Goal: Transaction & Acquisition: Purchase product/service

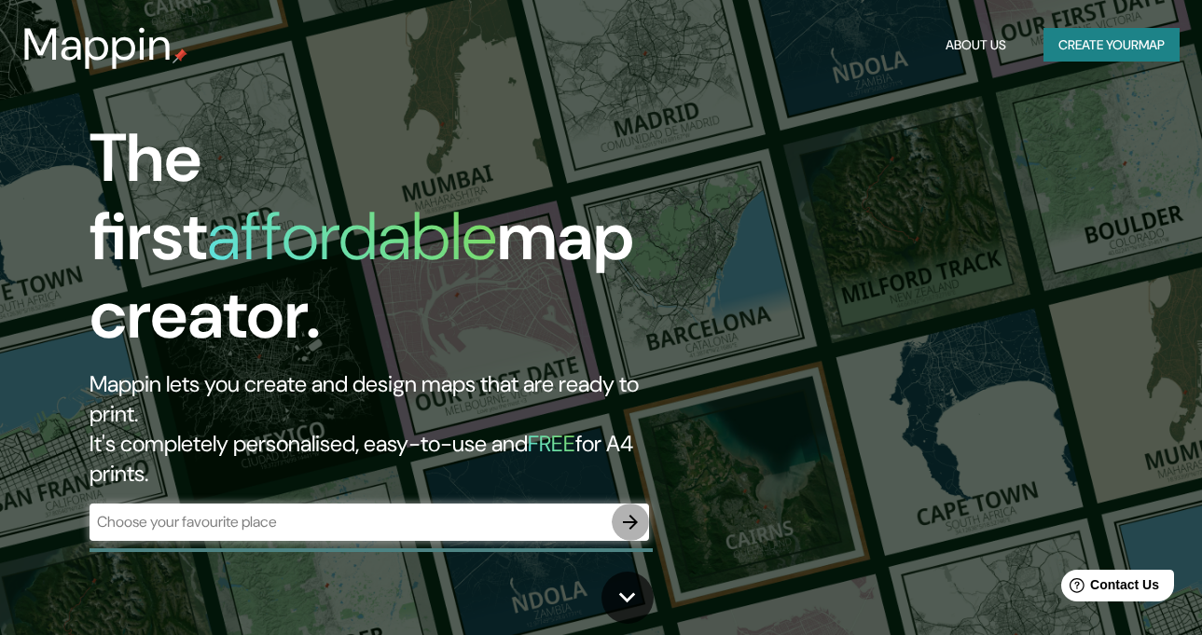
click at [633, 511] on icon "button" at bounding box center [630, 522] width 22 height 22
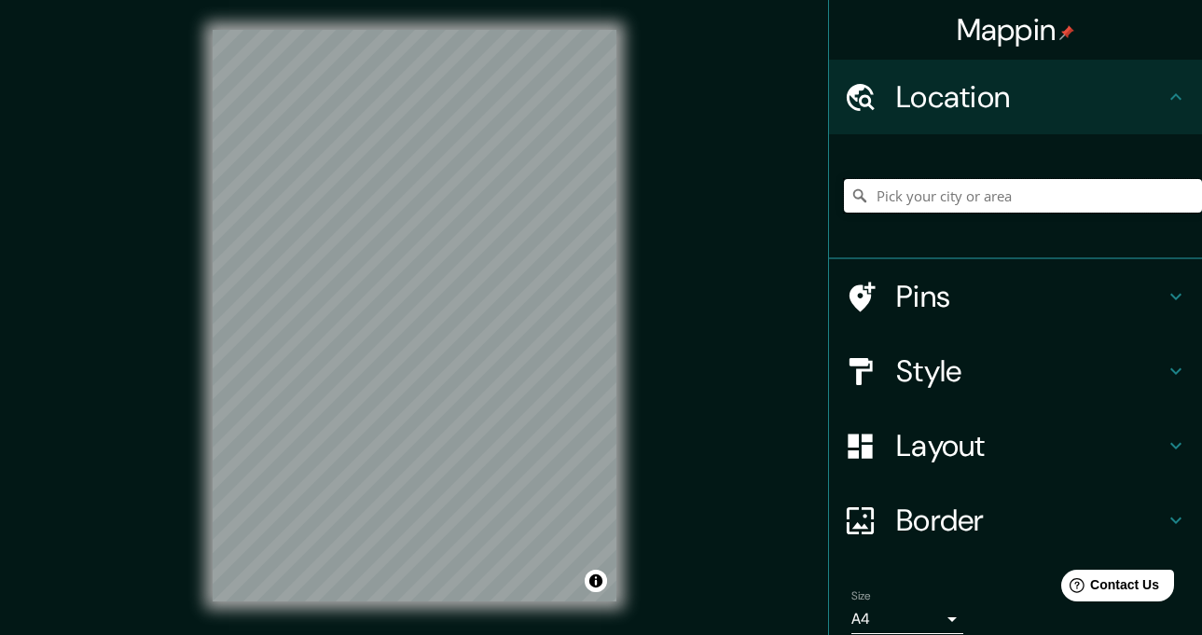
click at [917, 194] on input "Pick your city or area" at bounding box center [1023, 196] width 358 height 34
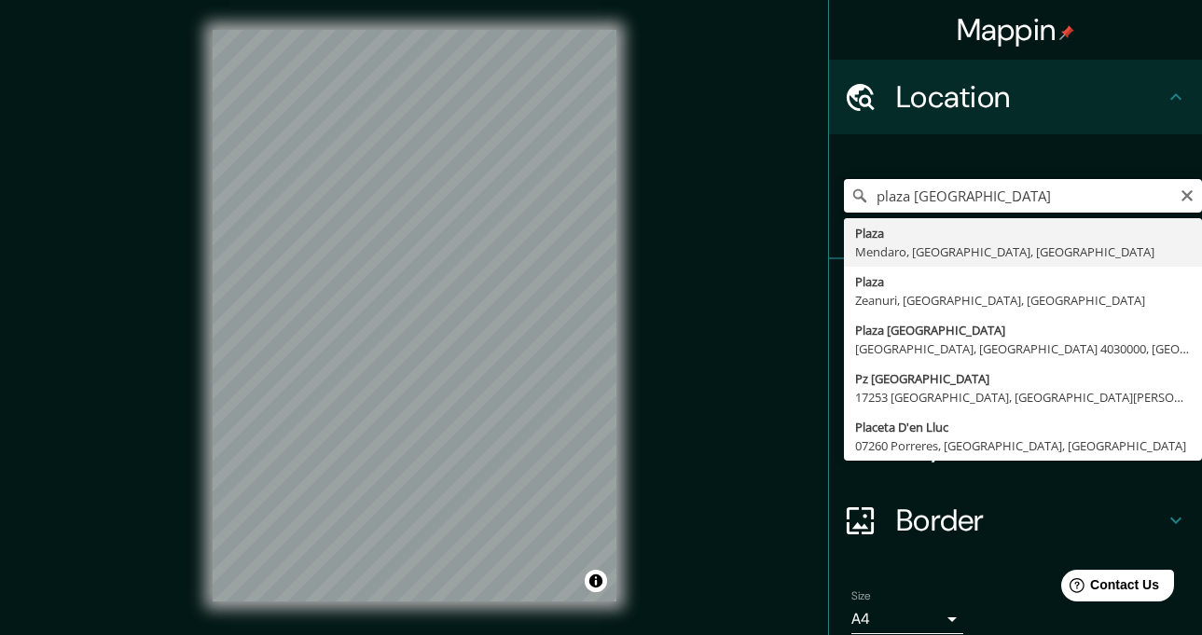
click at [970, 200] on input "plaza España" at bounding box center [1023, 196] width 358 height 34
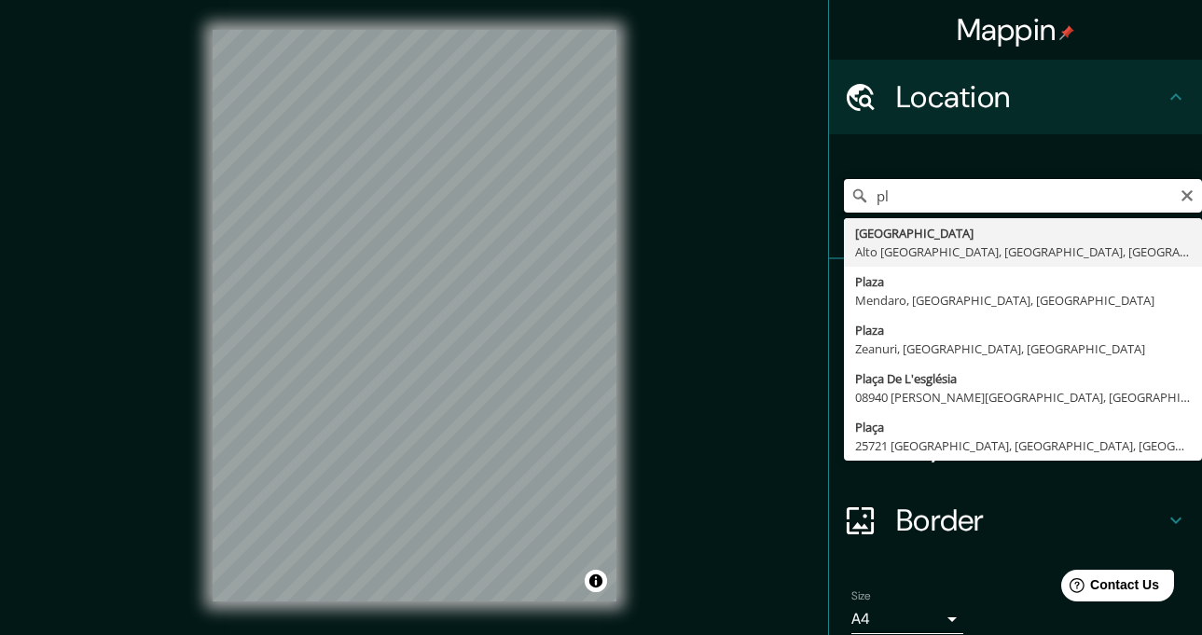
type input "p"
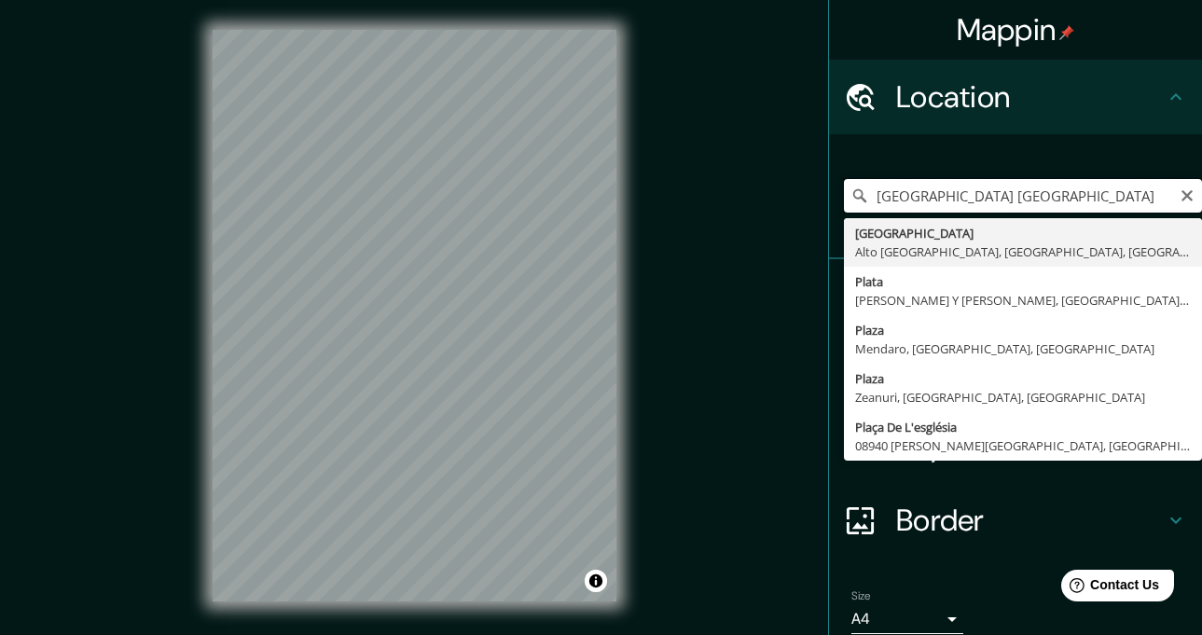
click at [1061, 197] on input "Arequipa plaza españa" at bounding box center [1023, 196] width 358 height 34
click at [1052, 193] on input "Arequipa plaza España" at bounding box center [1023, 196] width 358 height 34
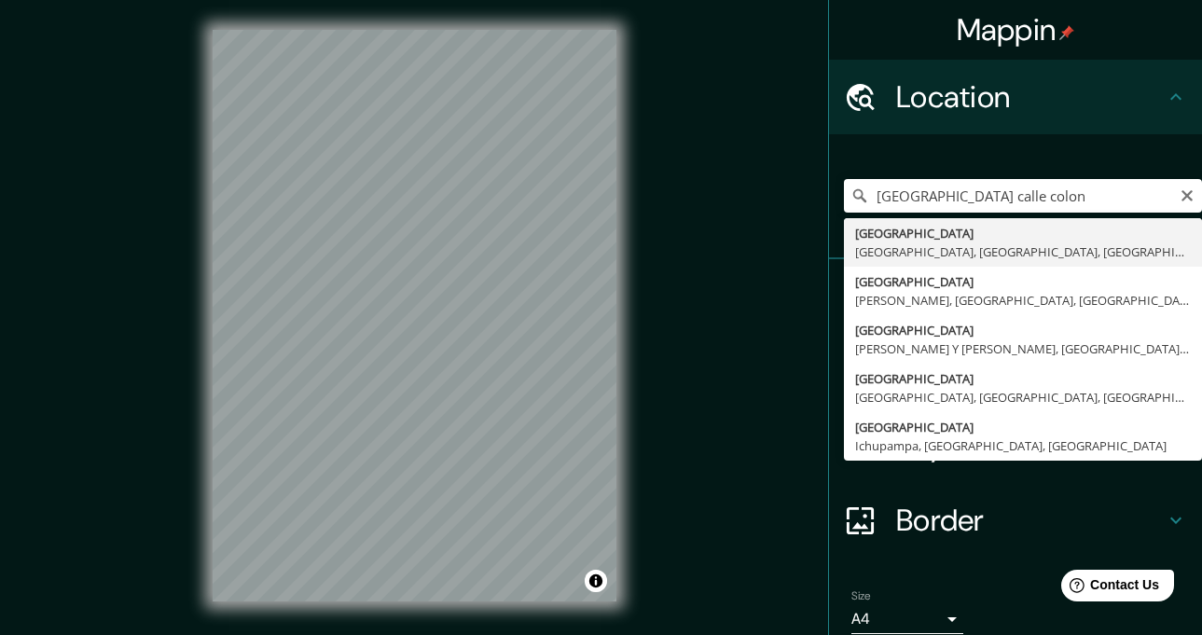
type input "Calle Colón, Arequipa, Departamento de Arequipa, Perú"
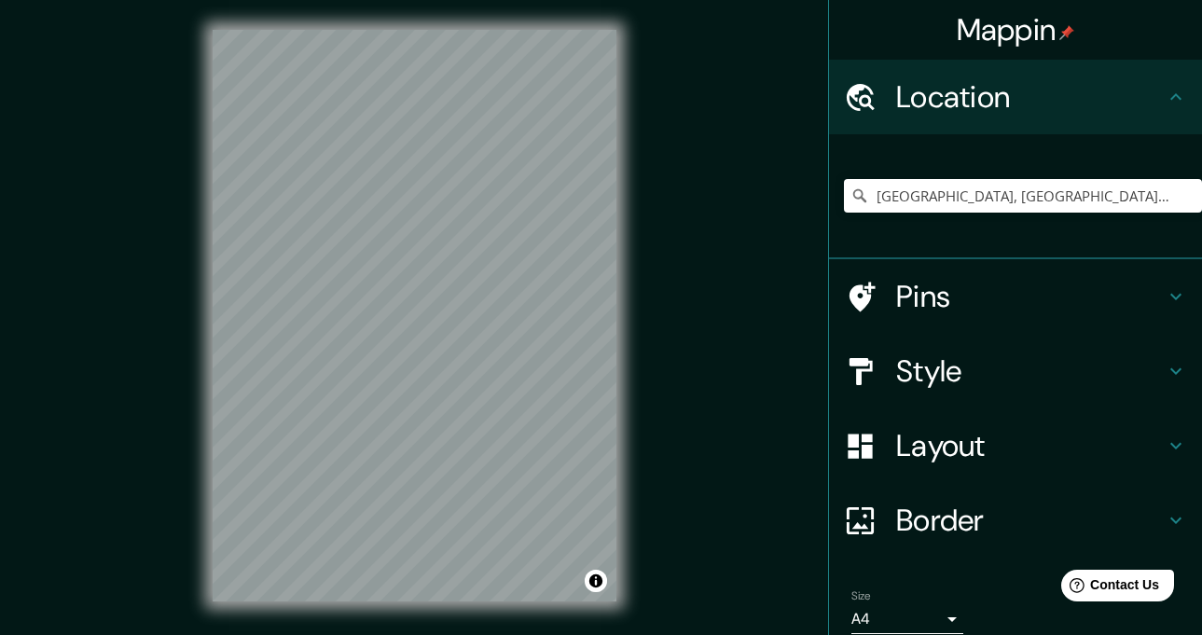
click at [850, 301] on icon at bounding box center [862, 297] width 26 height 30
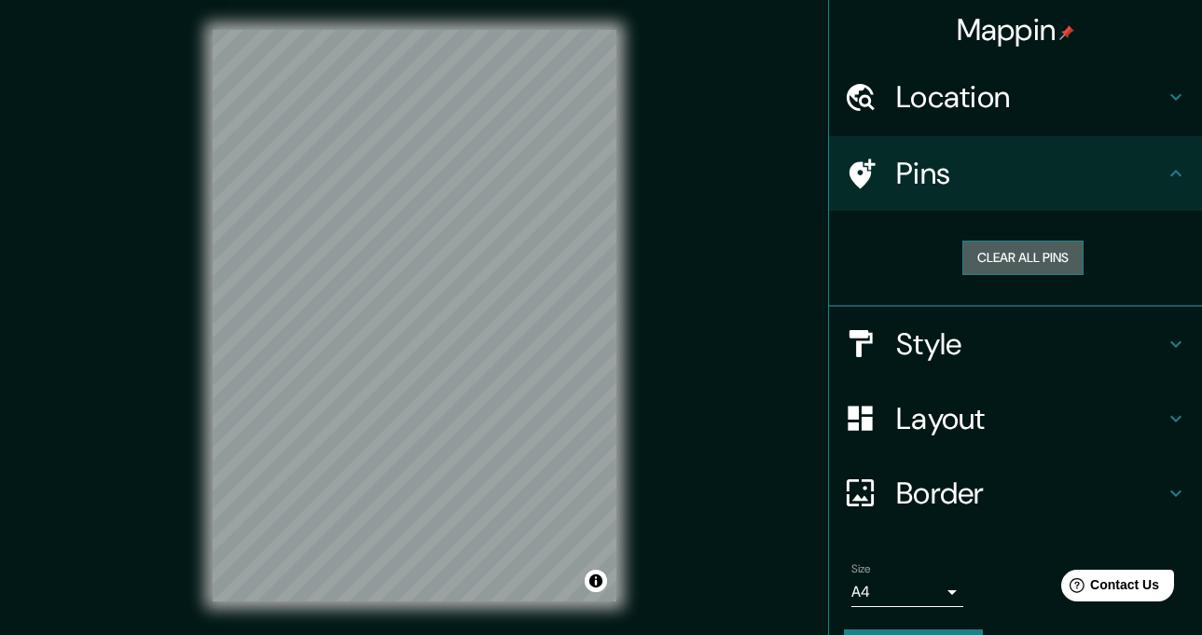
click at [1006, 245] on button "Clear all pins" at bounding box center [1022, 258] width 121 height 34
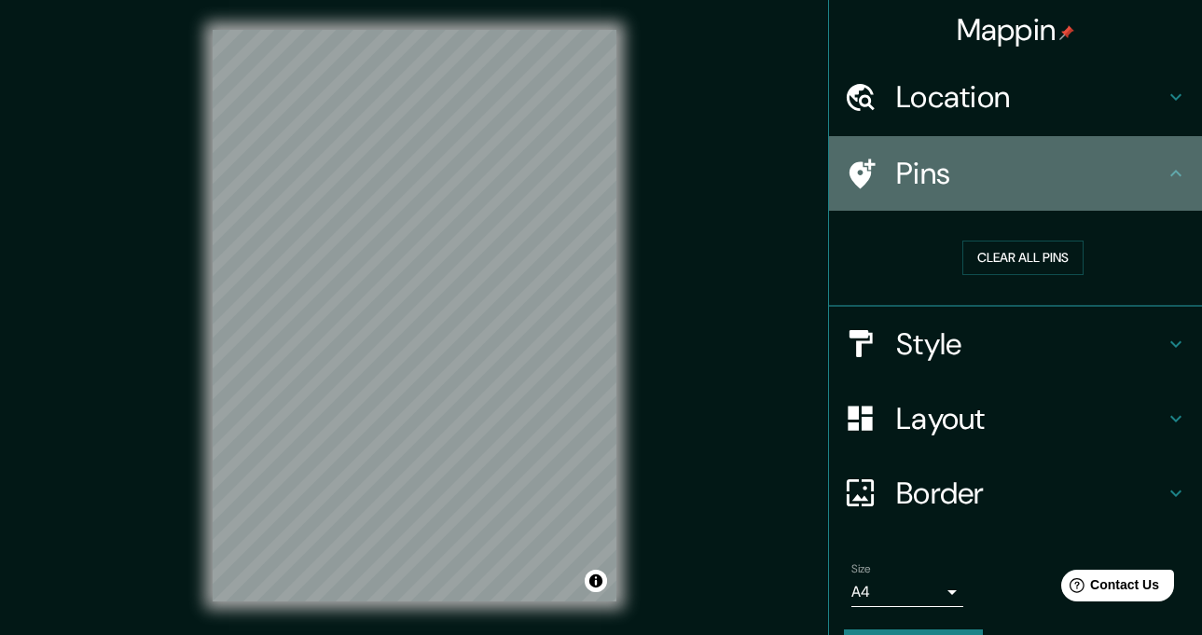
click at [1011, 188] on h4 "Pins" at bounding box center [1030, 173] width 268 height 37
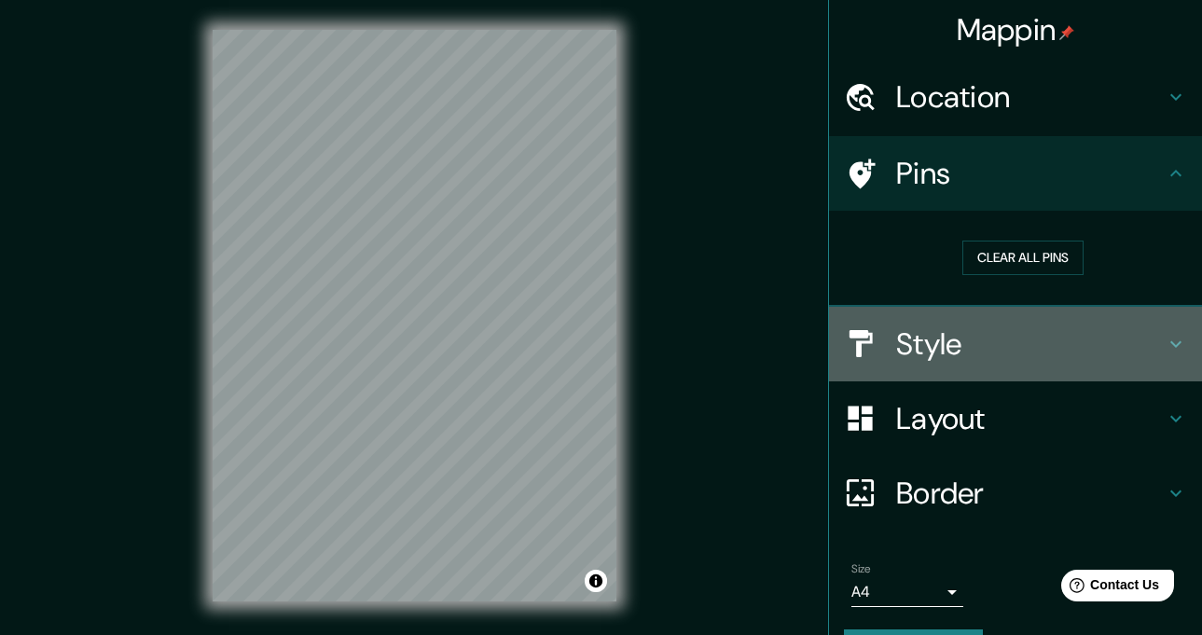
click at [965, 372] on div "Style" at bounding box center [1015, 344] width 373 height 75
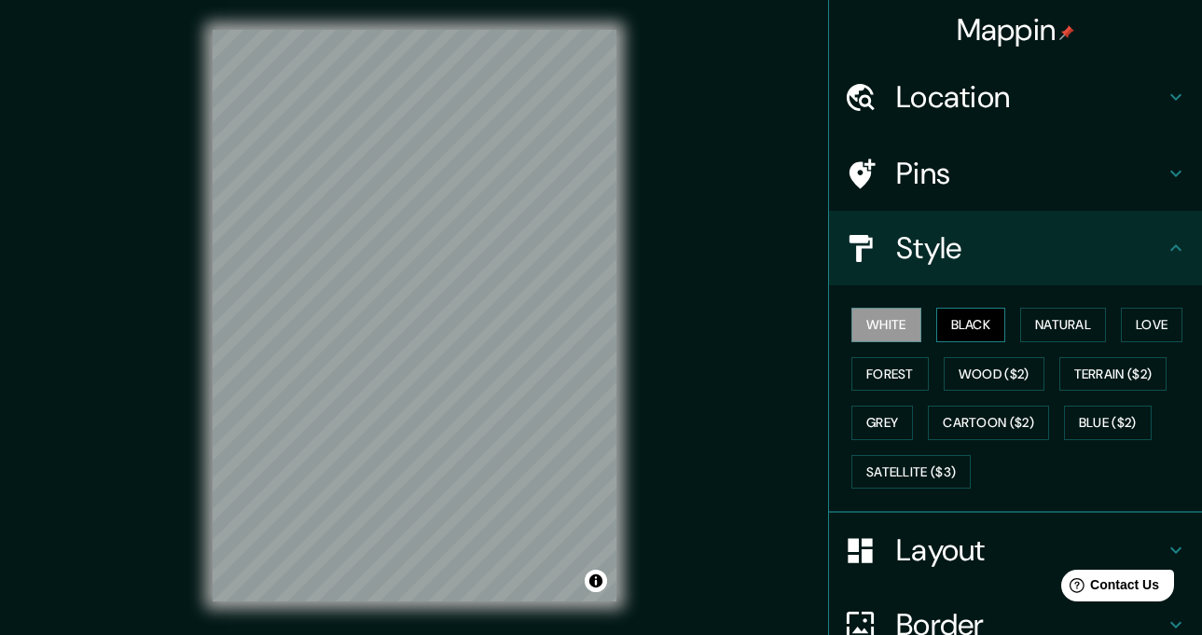
click at [959, 326] on button "Black" at bounding box center [971, 325] width 70 height 34
click at [631, 462] on div "© Mapbox © OpenStreetMap Improve this map" at bounding box center [414, 315] width 463 height 631
click at [994, 107] on h4 "Location" at bounding box center [1030, 96] width 268 height 37
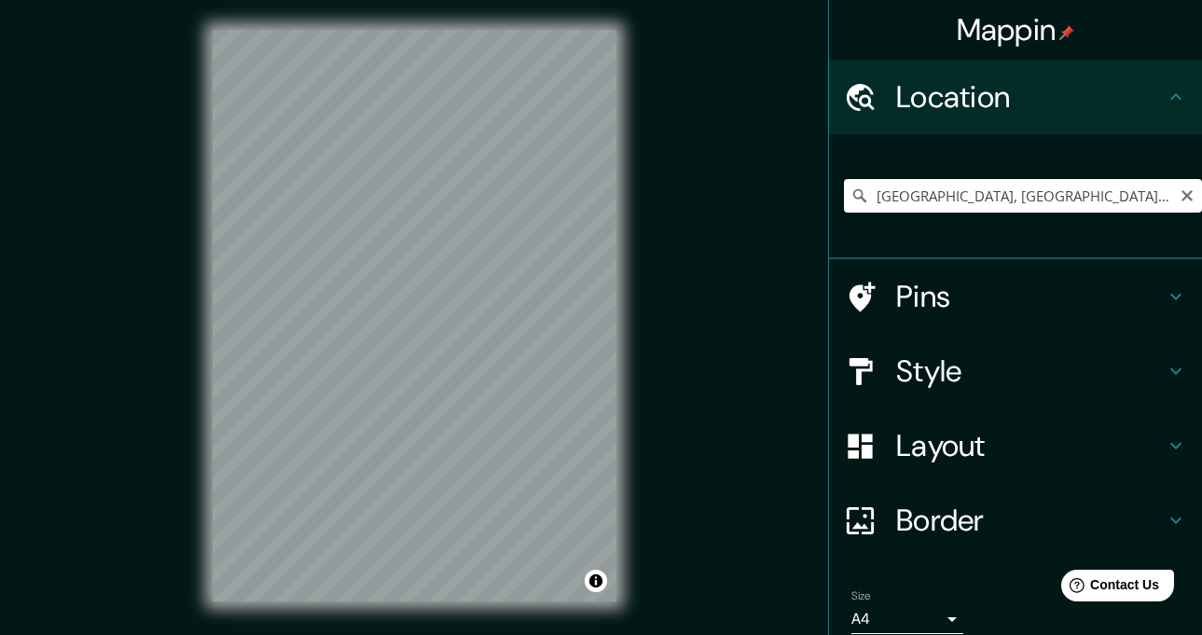
click at [1144, 197] on input "Calle Colón, Arequipa, Departamento de Arequipa, Perú" at bounding box center [1023, 196] width 358 height 34
click at [1036, 199] on input "Calle Colón, Arequipa, Departamento de Arequipa, Perú" at bounding box center [1023, 196] width 358 height 34
click at [1024, 199] on input "Calle Colón, Arequipa, Departamento de Arequipa, Perú" at bounding box center [1023, 196] width 358 height 34
click at [1080, 193] on input "Calle Colón, Arequipa, Departamento de Arequipa, Perú" at bounding box center [1023, 196] width 358 height 34
click at [962, 202] on input "Calle Colón, Arequipa, Departamento de Arequipa, Perú" at bounding box center [1023, 196] width 358 height 34
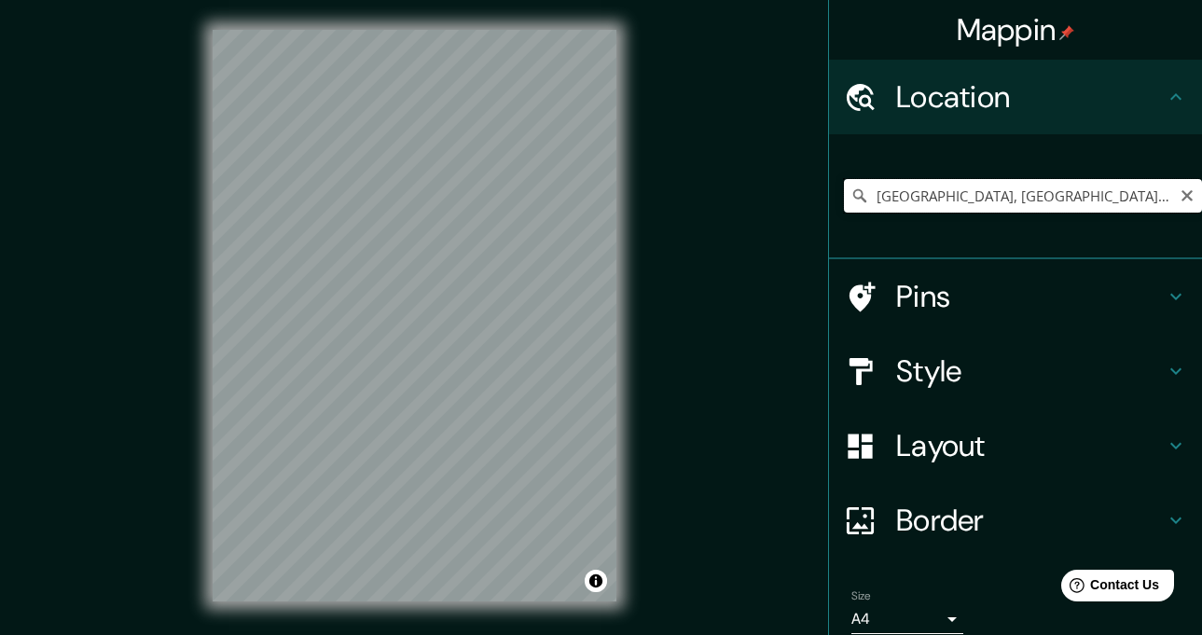
click at [962, 202] on input "Calle Colón, Arequipa, Departamento de Arequipa, Perú" at bounding box center [1023, 196] width 358 height 34
click at [1122, 191] on input "Calle Colón, Arequipa, Departamento de Arequipa, Perú" at bounding box center [1023, 196] width 358 height 34
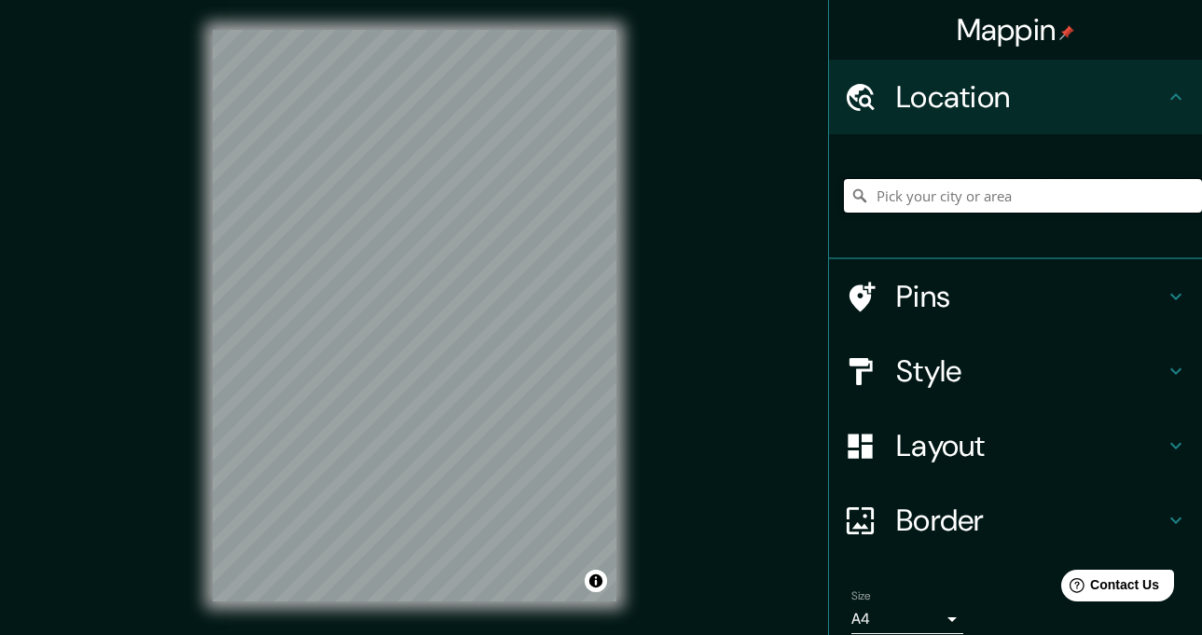
paste input "Plaza España, Calle Colón, Arequipa"
click at [1075, 200] on input "España" at bounding box center [1023, 196] width 358 height 34
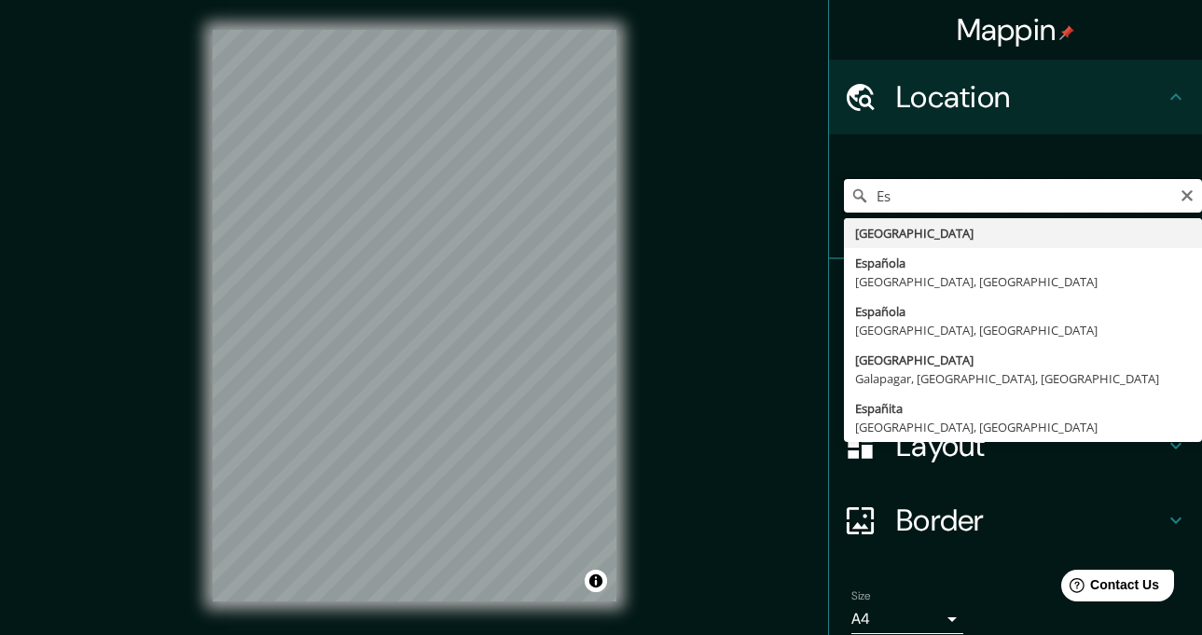
type input "E"
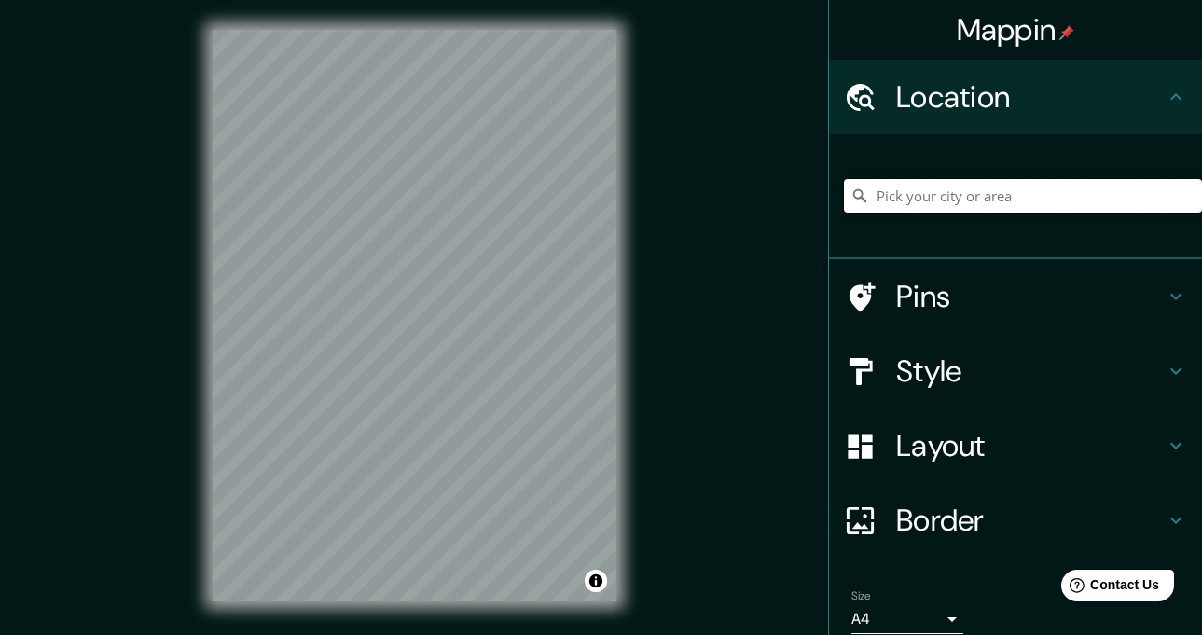
paste input "Plaza España, Calle Colón, Arequipa"
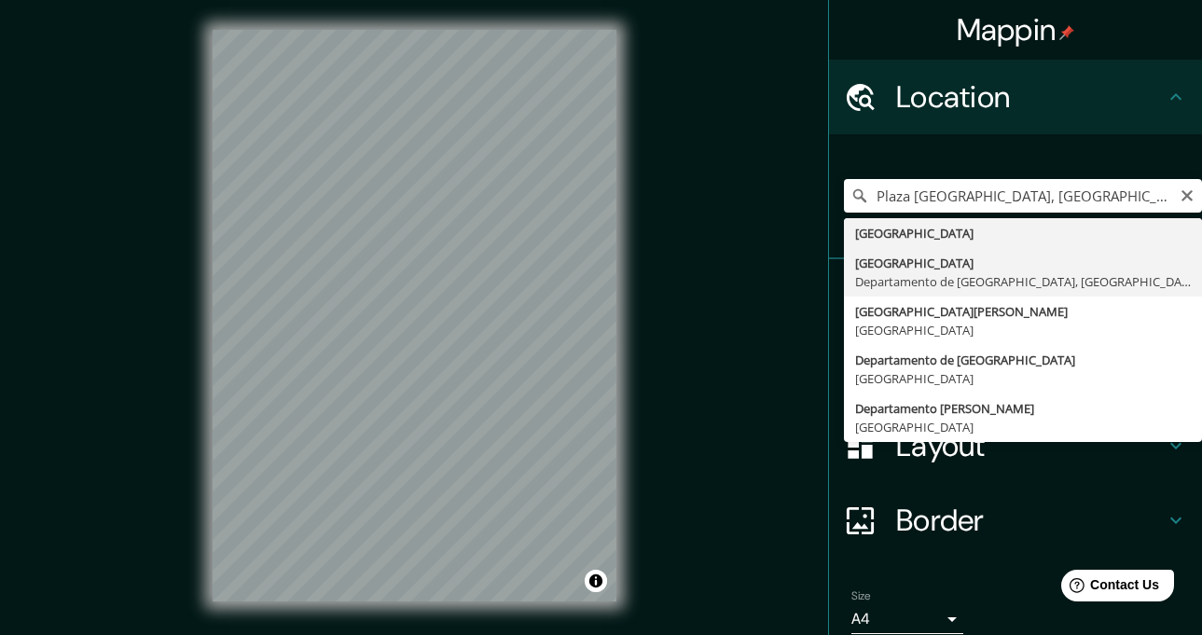
type input "[GEOGRAPHIC_DATA], [GEOGRAPHIC_DATA], [GEOGRAPHIC_DATA]"
click at [925, 289] on h4 "Pins" at bounding box center [1030, 296] width 268 height 37
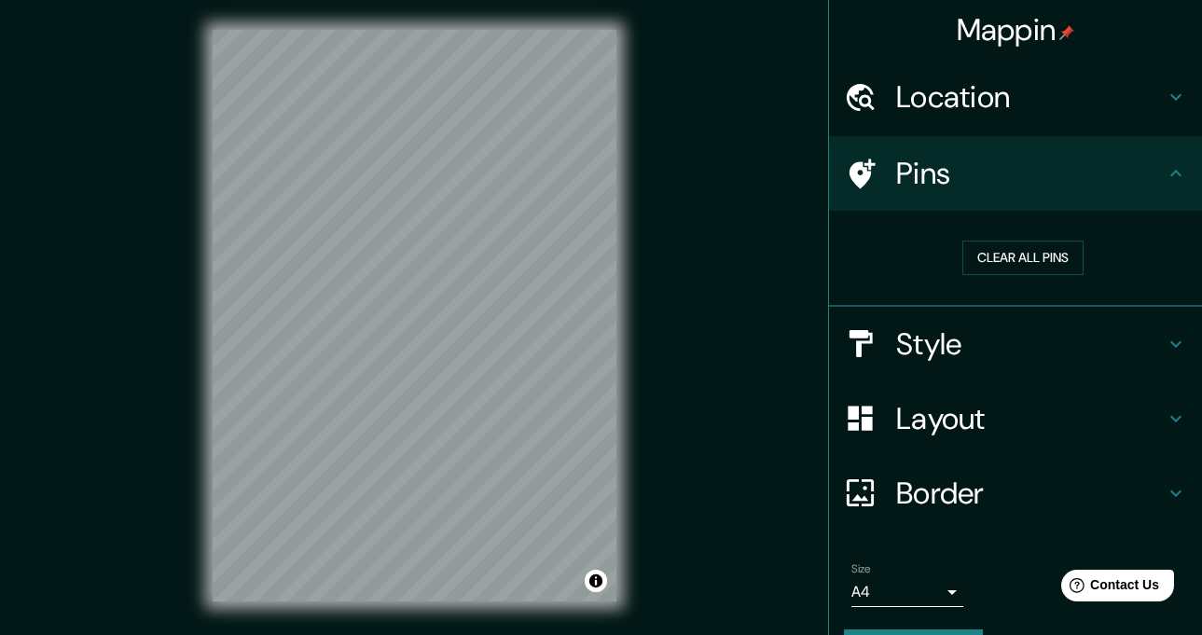
click at [959, 343] on h4 "Style" at bounding box center [1030, 343] width 268 height 37
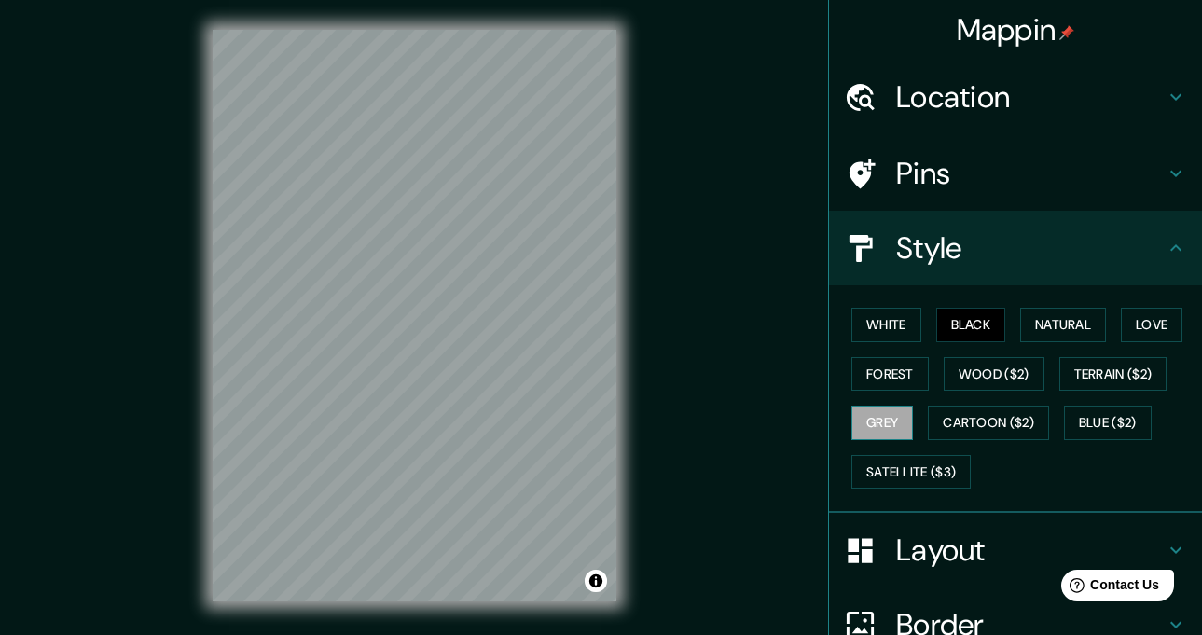
click at [868, 429] on button "Grey" at bounding box center [882, 423] width 62 height 34
click at [877, 384] on button "Forest" at bounding box center [889, 374] width 77 height 34
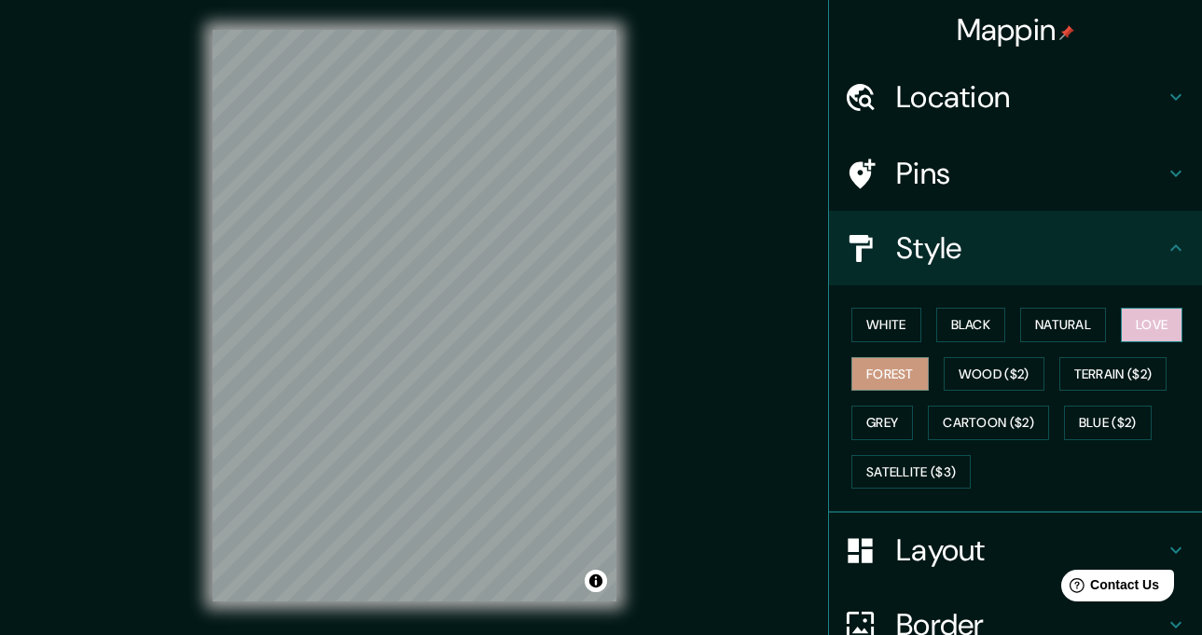
click at [1130, 333] on button "Love" at bounding box center [1152, 325] width 62 height 34
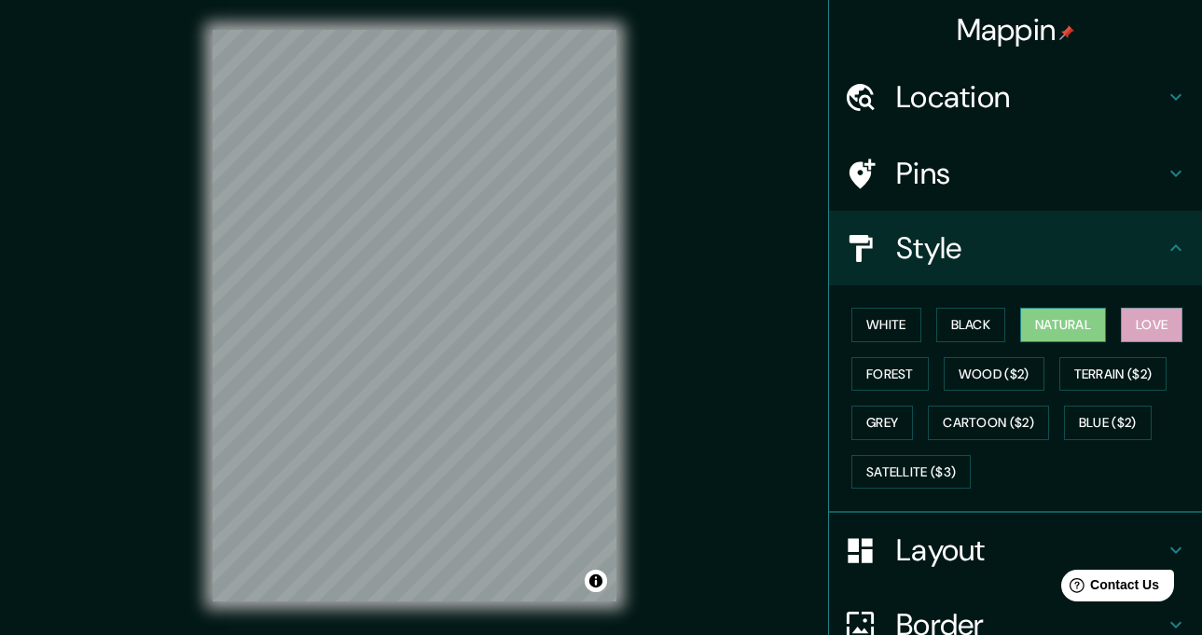
click at [1053, 322] on button "Natural" at bounding box center [1063, 325] width 86 height 34
drag, startPoint x: 466, startPoint y: 345, endPoint x: 335, endPoint y: 452, distance: 169.6
click at [341, 448] on div at bounding box center [348, 441] width 15 height 15
drag, startPoint x: 337, startPoint y: 446, endPoint x: 357, endPoint y: 443, distance: 20.7
click at [357, 443] on div at bounding box center [362, 448] width 15 height 15
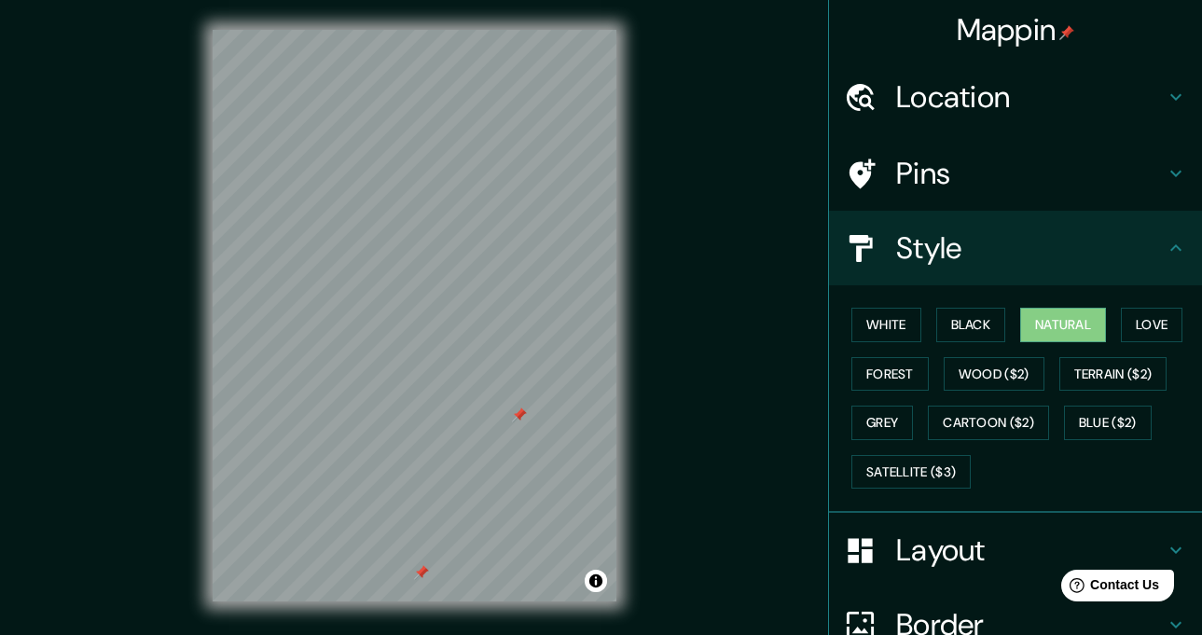
click at [512, 413] on div at bounding box center [519, 414] width 15 height 15
click at [976, 325] on button "Black" at bounding box center [971, 325] width 70 height 34
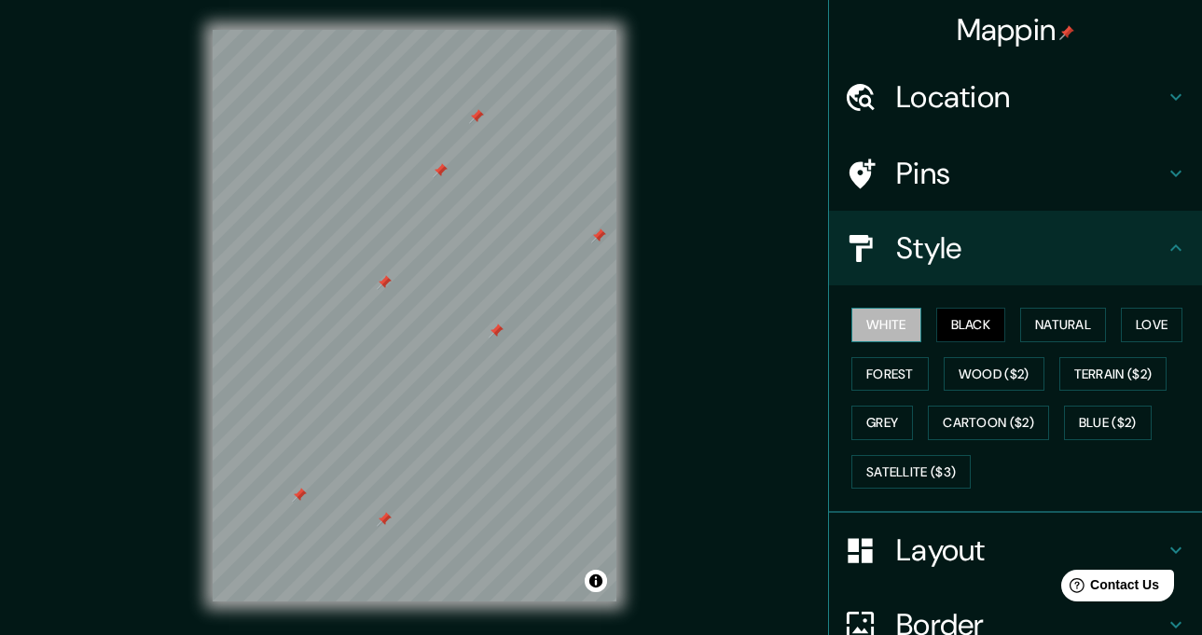
click at [868, 323] on button "White" at bounding box center [886, 325] width 70 height 34
click at [1077, 331] on button "Natural" at bounding box center [1063, 325] width 86 height 34
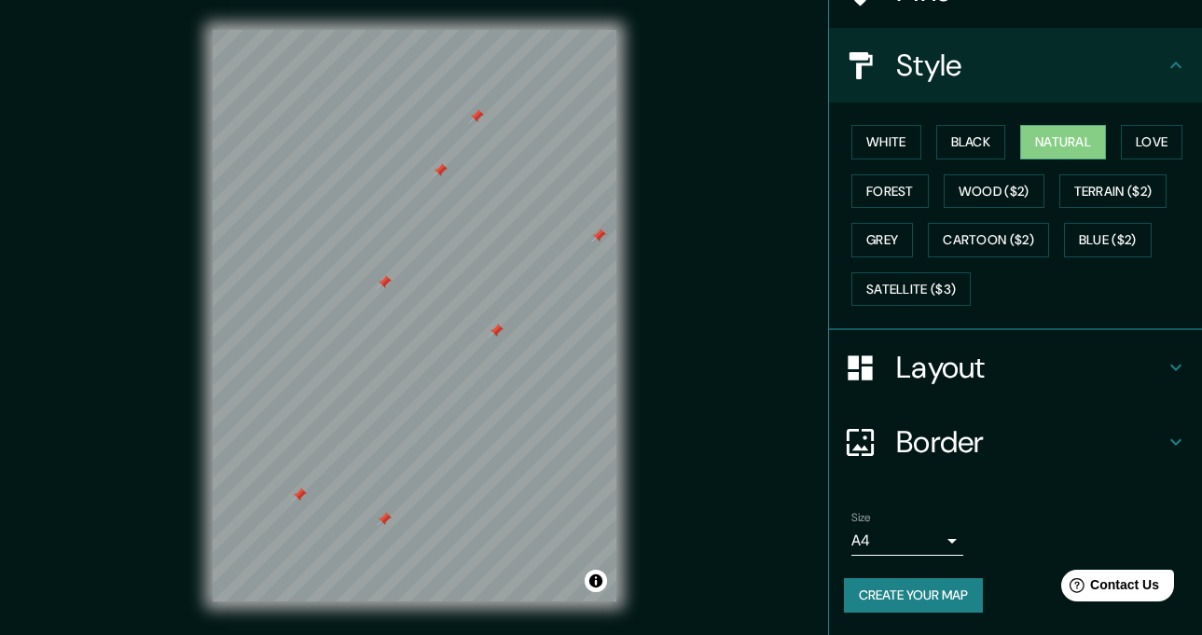
scroll to position [26, 0]
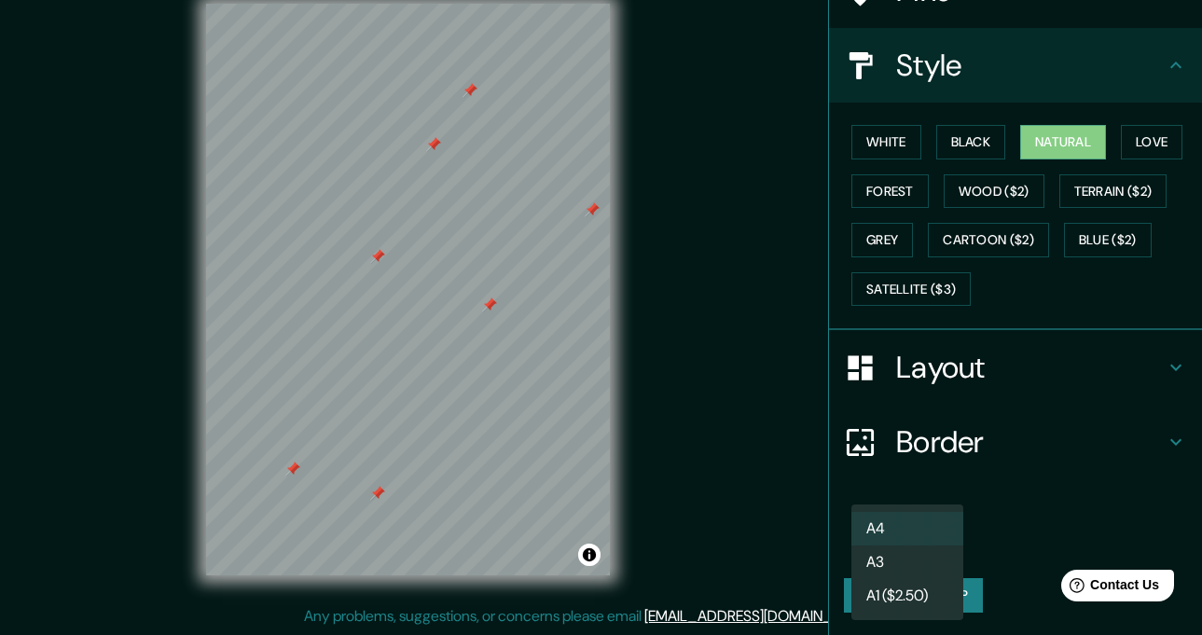
click at [936, 544] on body "Mappin Location Arequipa, Departamento de Arequipa, Perú Pins Style White Black…" at bounding box center [601, 291] width 1202 height 635
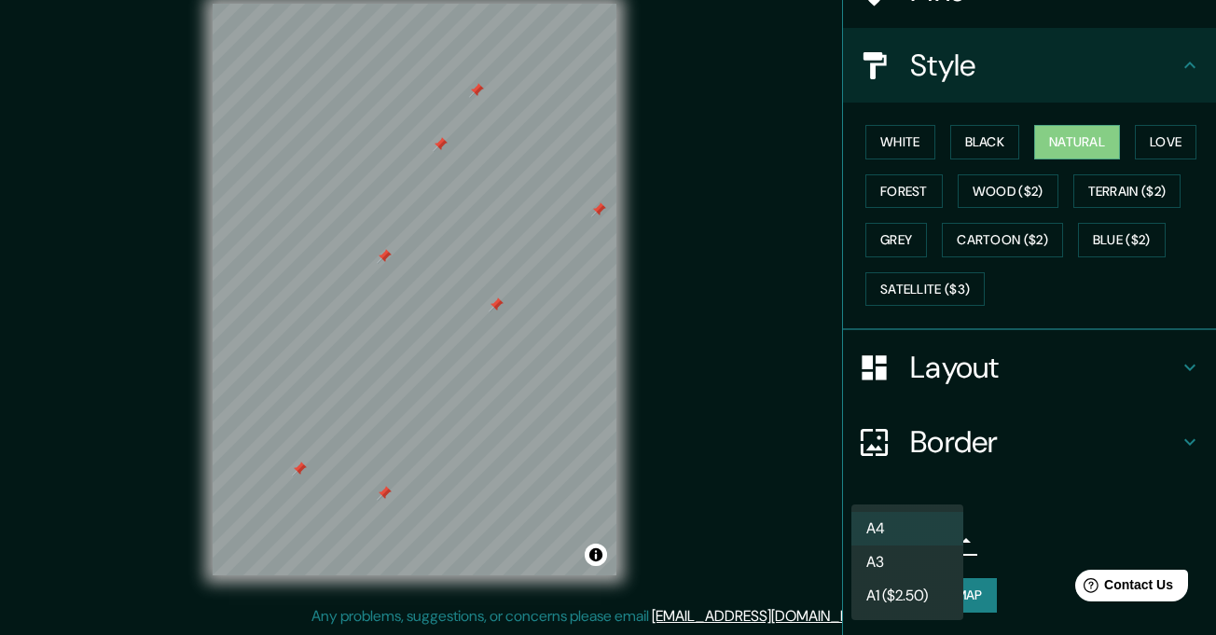
click at [920, 531] on li "A4" at bounding box center [907, 529] width 112 height 34
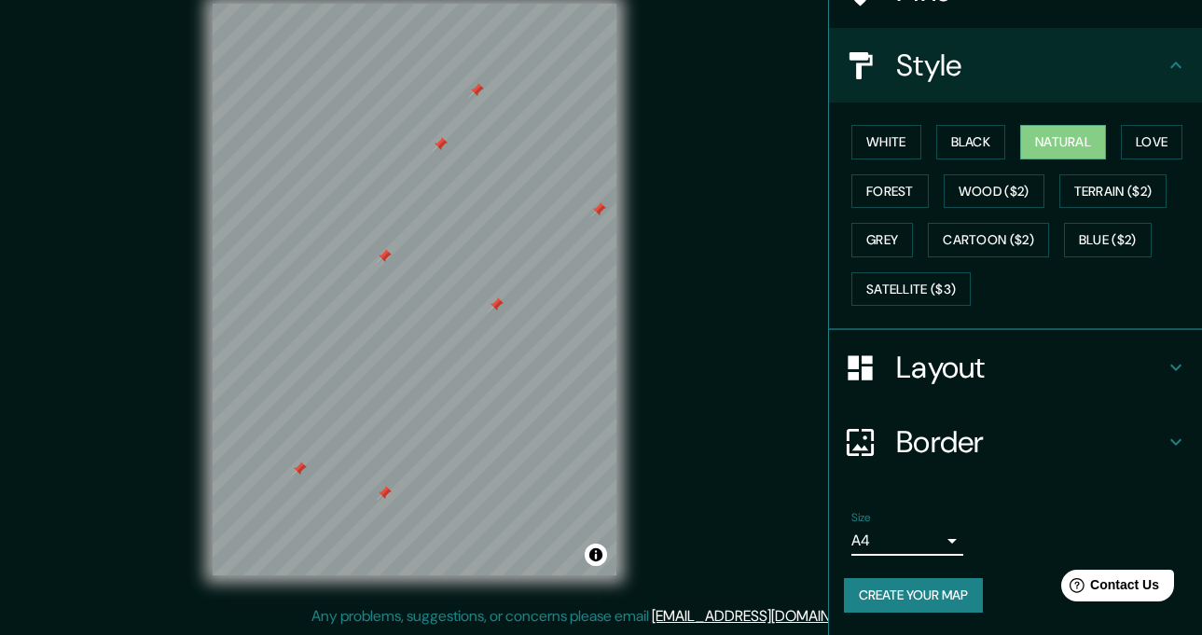
click at [910, 605] on button "Create your map" at bounding box center [913, 595] width 139 height 34
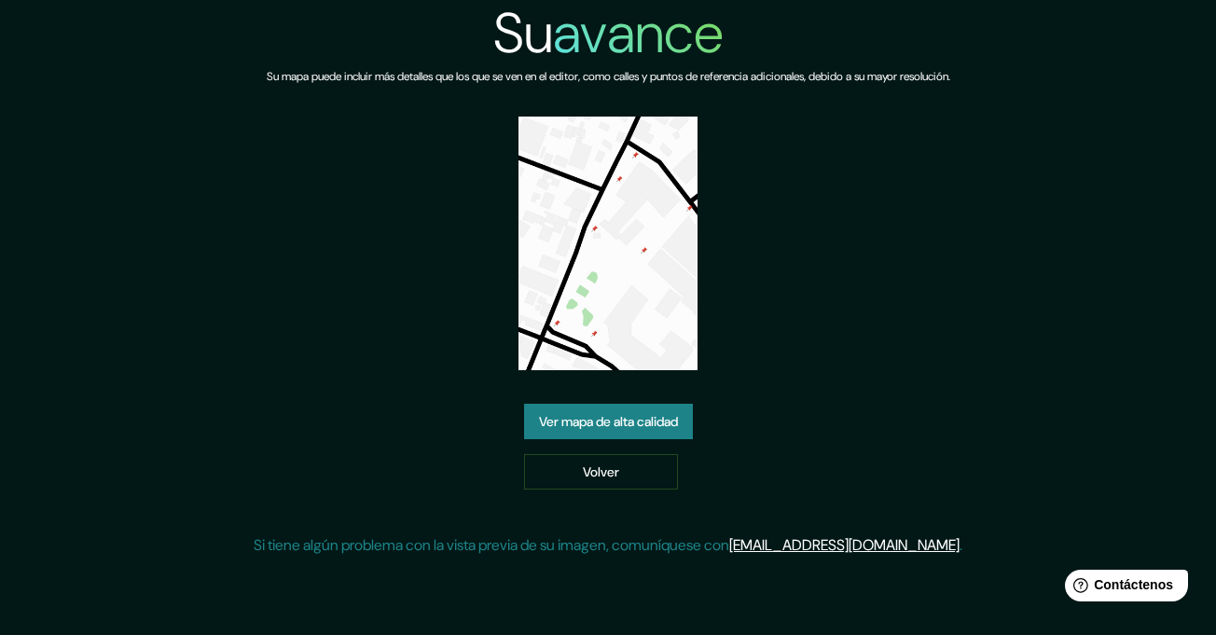
click at [619, 436] on link "Ver mapa de alta calidad" at bounding box center [608, 421] width 169 height 35
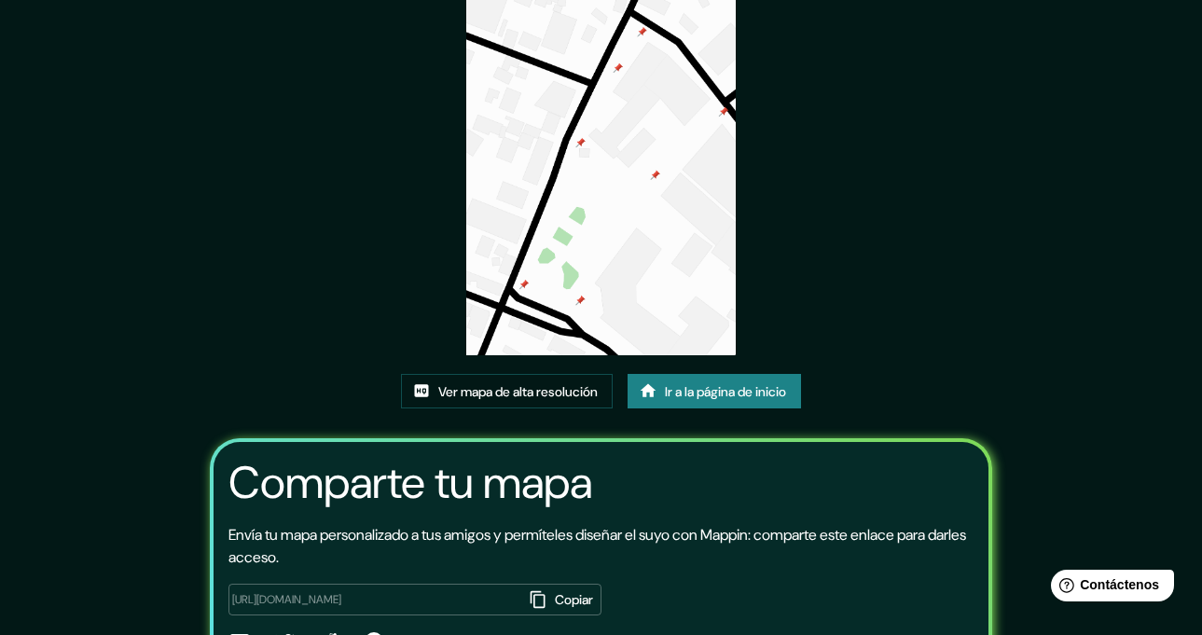
scroll to position [214, 0]
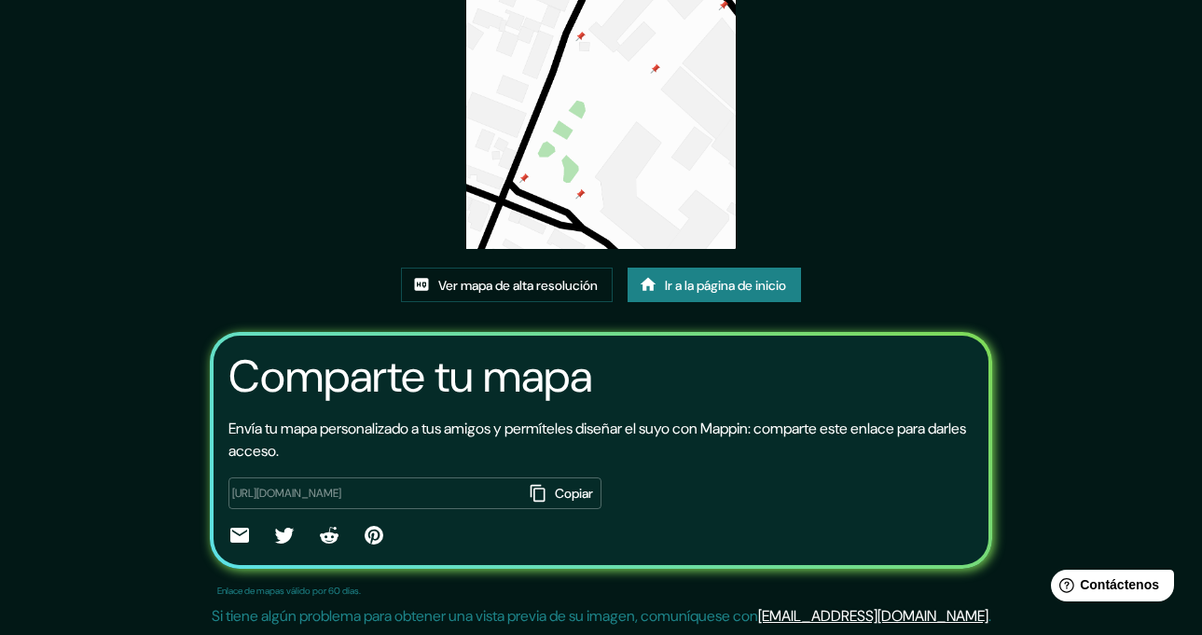
click at [555, 498] on font "Copiar" at bounding box center [574, 494] width 38 height 17
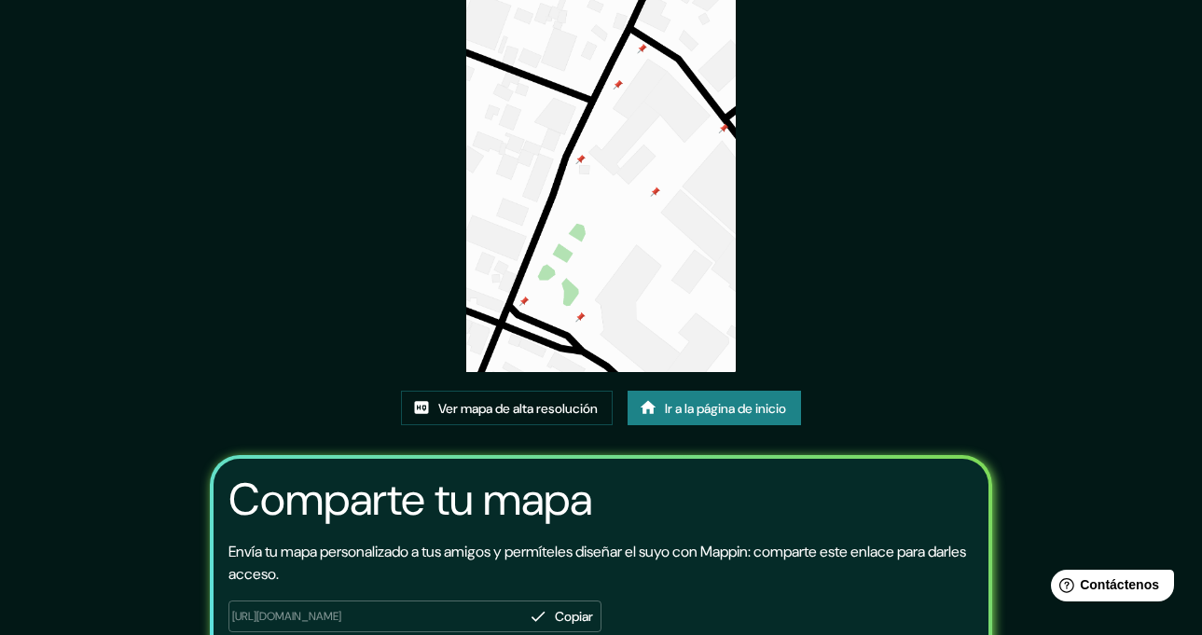
scroll to position [28, 0]
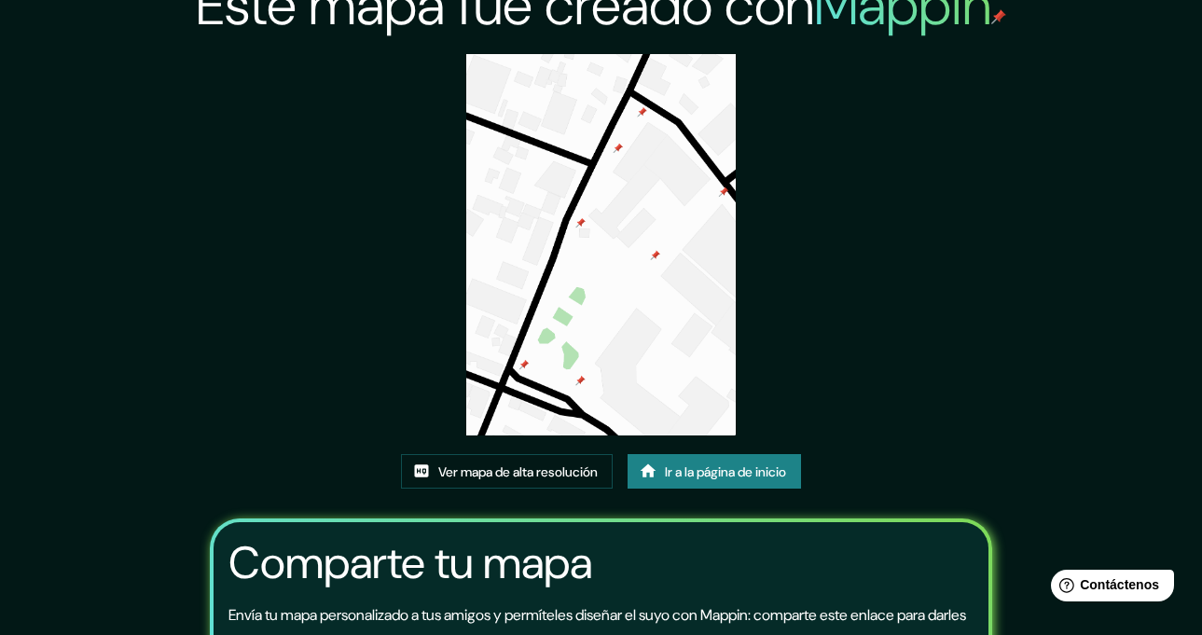
click at [608, 320] on img at bounding box center [600, 244] width 269 height 381
click at [534, 472] on font "Ver mapa de alta resolución" at bounding box center [517, 471] width 159 height 17
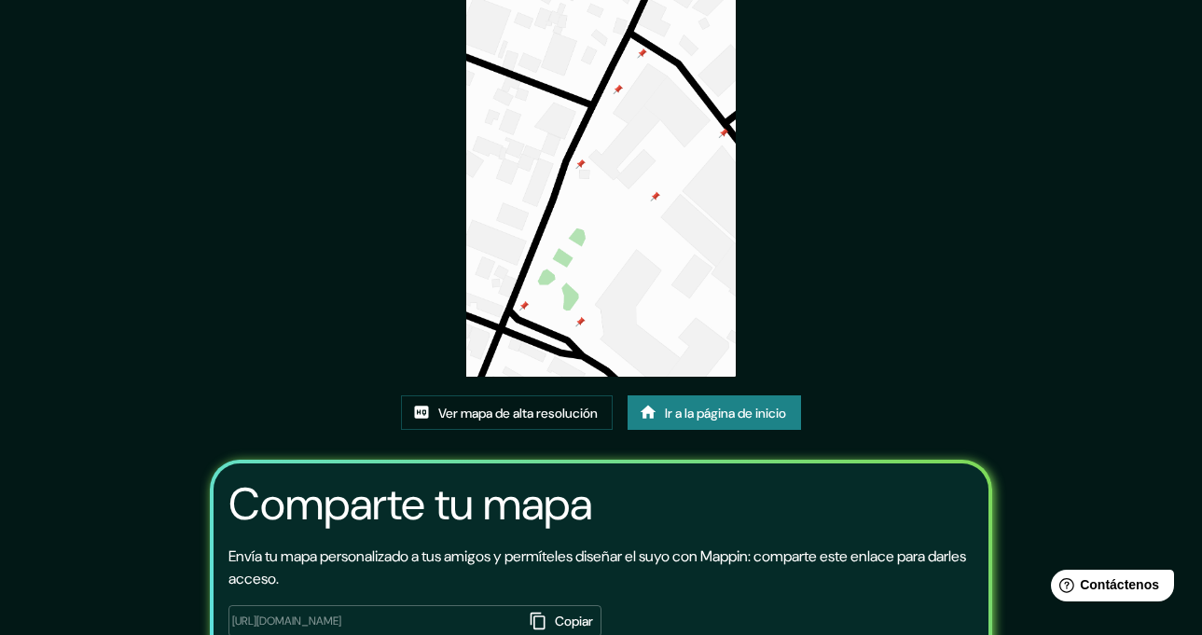
scroll to position [0, 0]
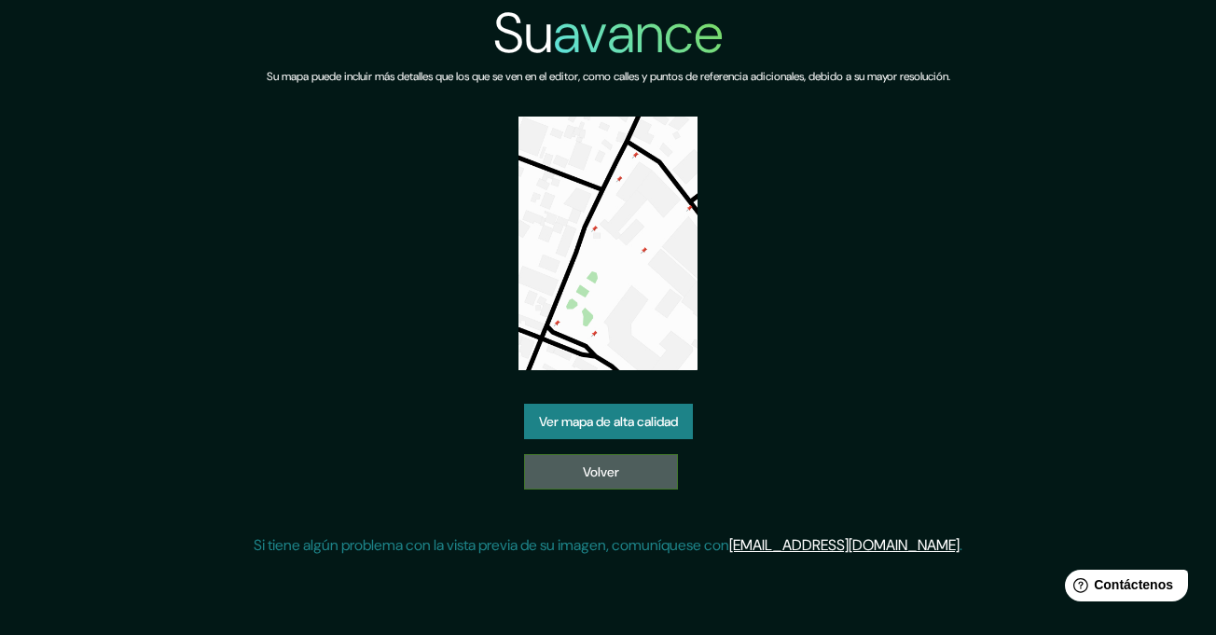
click at [571, 461] on link "Volver" at bounding box center [601, 471] width 154 height 35
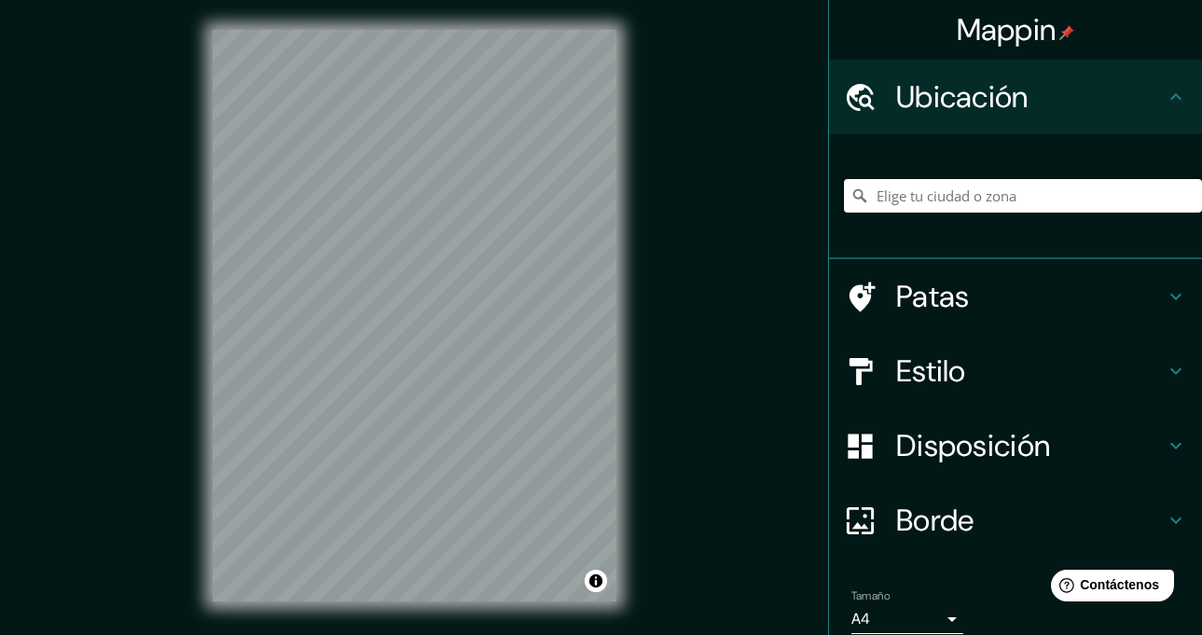
click at [914, 197] on input "Elige tu ciudad o zona" at bounding box center [1023, 196] width 358 height 34
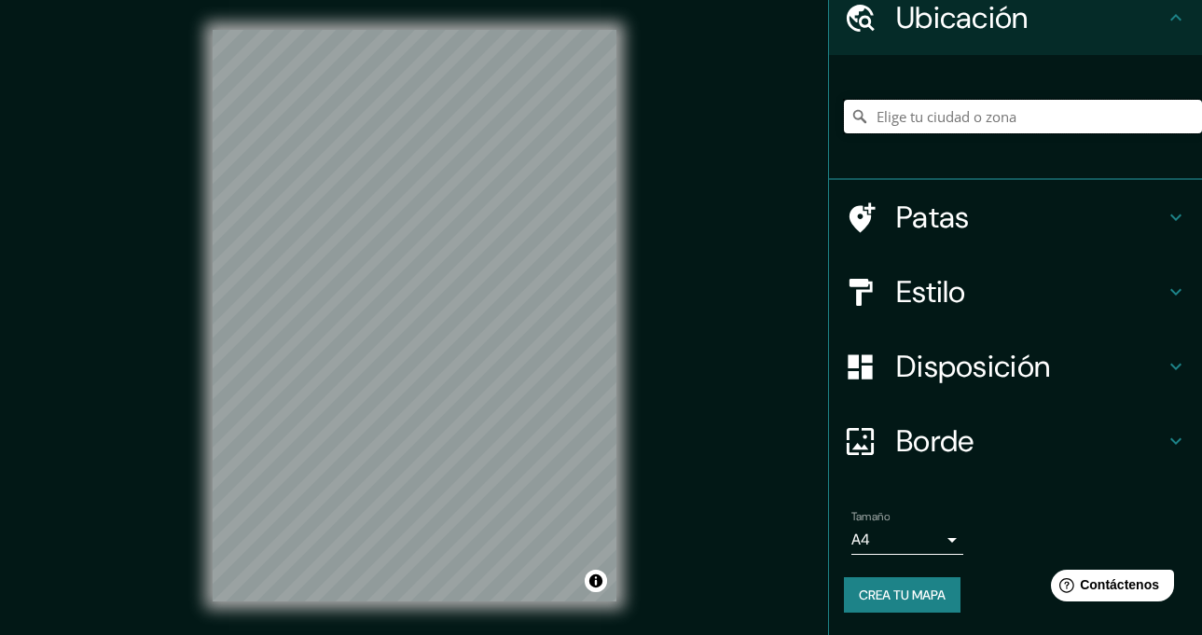
click at [980, 121] on input "Elige tu ciudad o zona" at bounding box center [1023, 117] width 358 height 34
paste input "[URL][DOMAIN_NAME]"
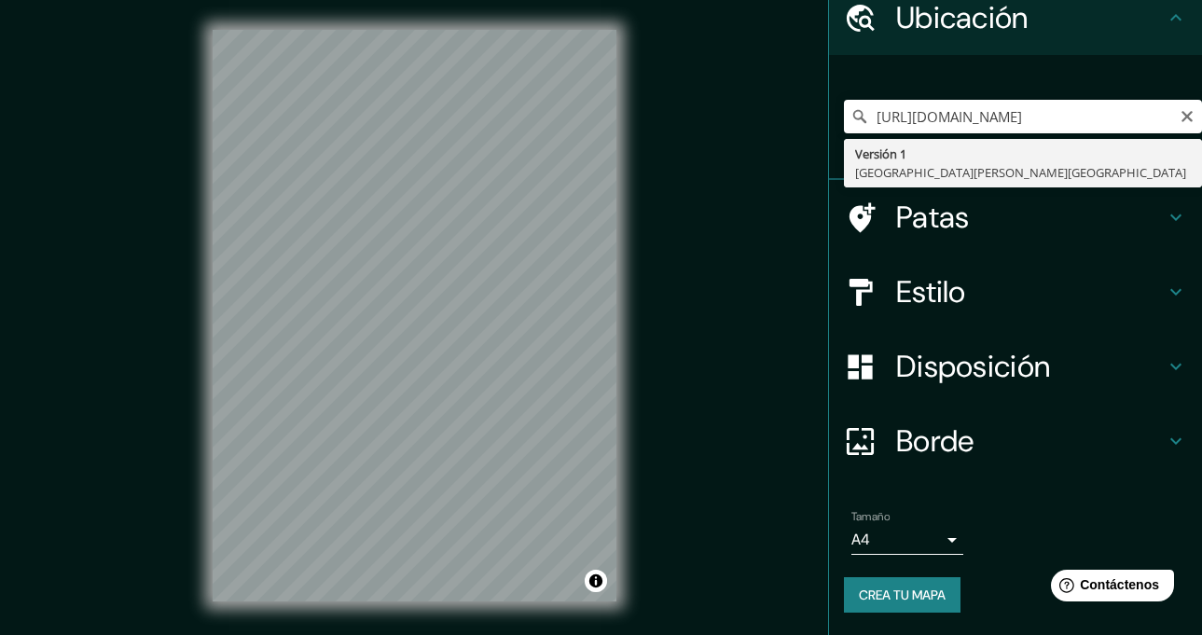
type input "V1, [GEOGRAPHIC_DATA][PERSON_NAME][GEOGRAPHIC_DATA]"
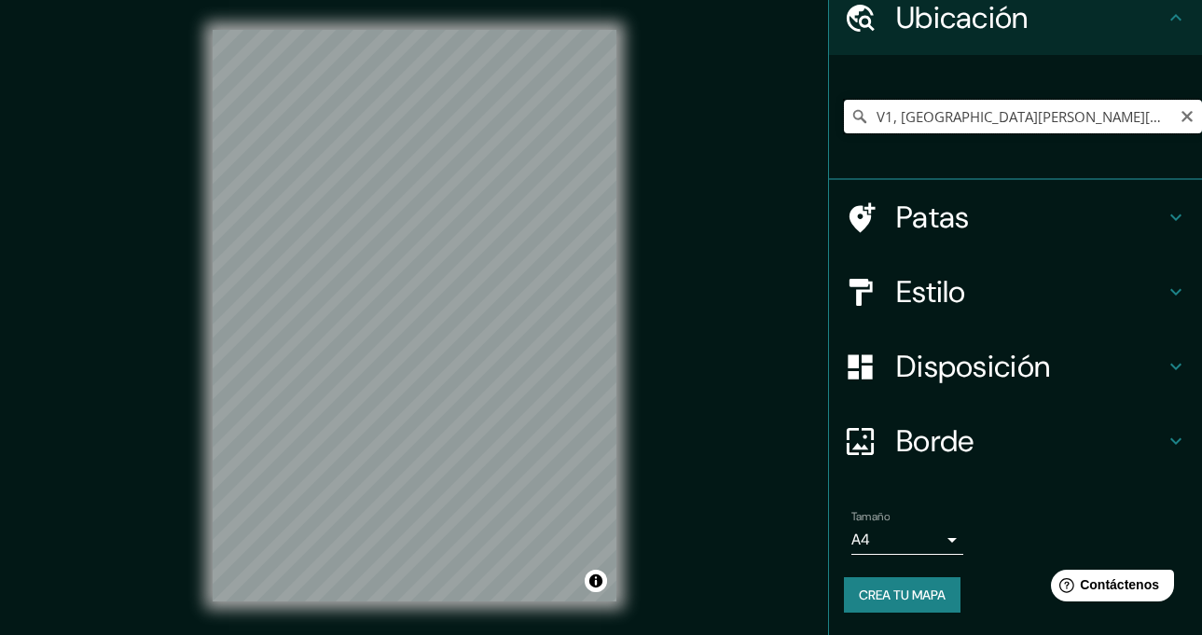
click at [1177, 126] on input "V1, [GEOGRAPHIC_DATA][PERSON_NAME][GEOGRAPHIC_DATA]" at bounding box center [1023, 117] width 358 height 34
click at [1179, 120] on icon "Claro" at bounding box center [1186, 116] width 15 height 15
click at [921, 118] on input "Elige tu ciudad o zona" at bounding box center [1023, 117] width 358 height 34
type input "[GEOGRAPHIC_DATA], [GEOGRAPHIC_DATA], [GEOGRAPHIC_DATA]"
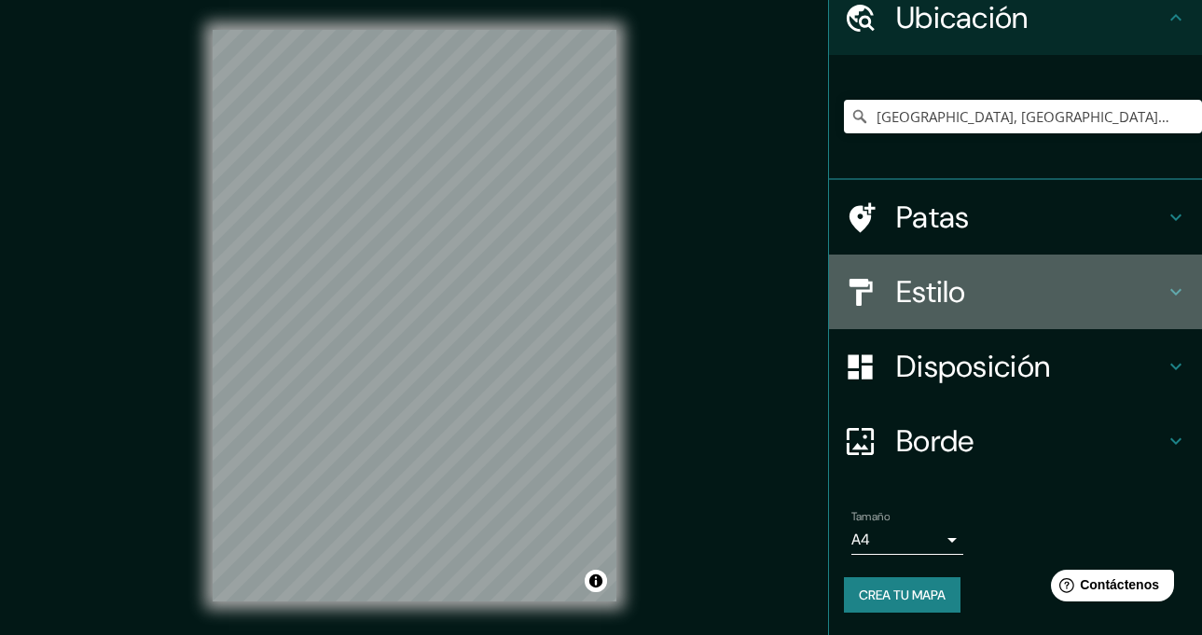
click at [915, 281] on font "Estilo" at bounding box center [931, 291] width 70 height 39
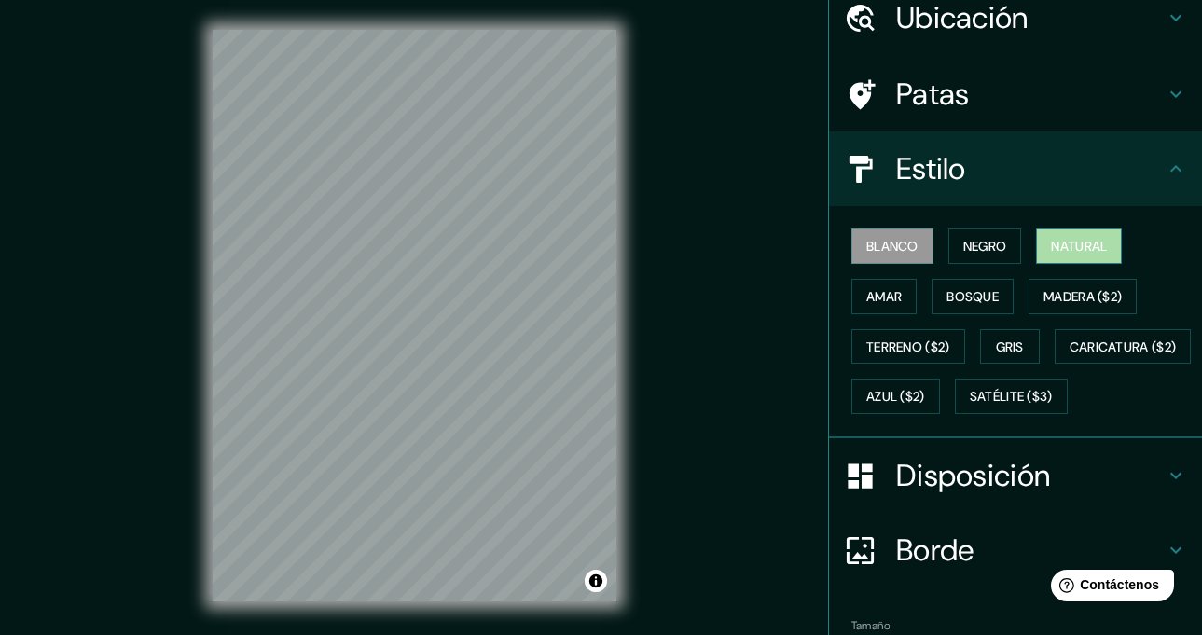
click at [1094, 245] on font "Natural" at bounding box center [1079, 246] width 56 height 17
click at [905, 248] on font "Blanco" at bounding box center [892, 246] width 52 height 17
click at [963, 245] on font "Negro" at bounding box center [985, 246] width 44 height 17
click at [892, 250] on font "Blanco" at bounding box center [892, 246] width 52 height 17
click at [984, 253] on font "Negro" at bounding box center [985, 246] width 44 height 17
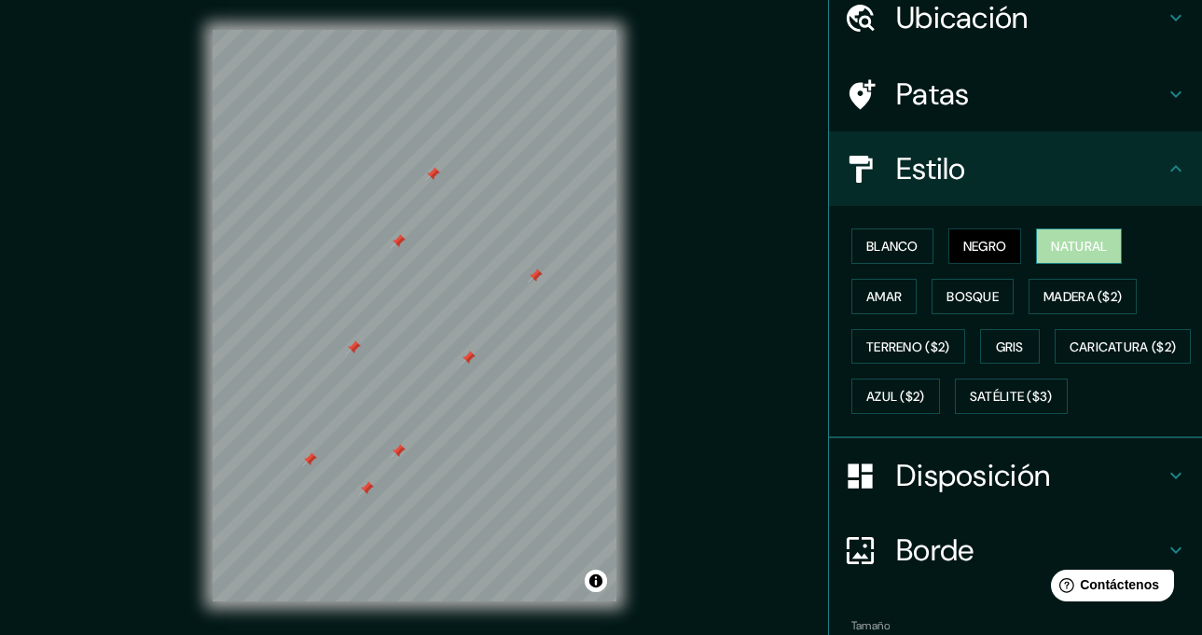
click at [1067, 243] on font "Natural" at bounding box center [1079, 246] width 56 height 17
drag, startPoint x: 544, startPoint y: 227, endPoint x: 539, endPoint y: 266, distance: 38.6
click at [539, 266] on div at bounding box center [546, 262] width 15 height 15
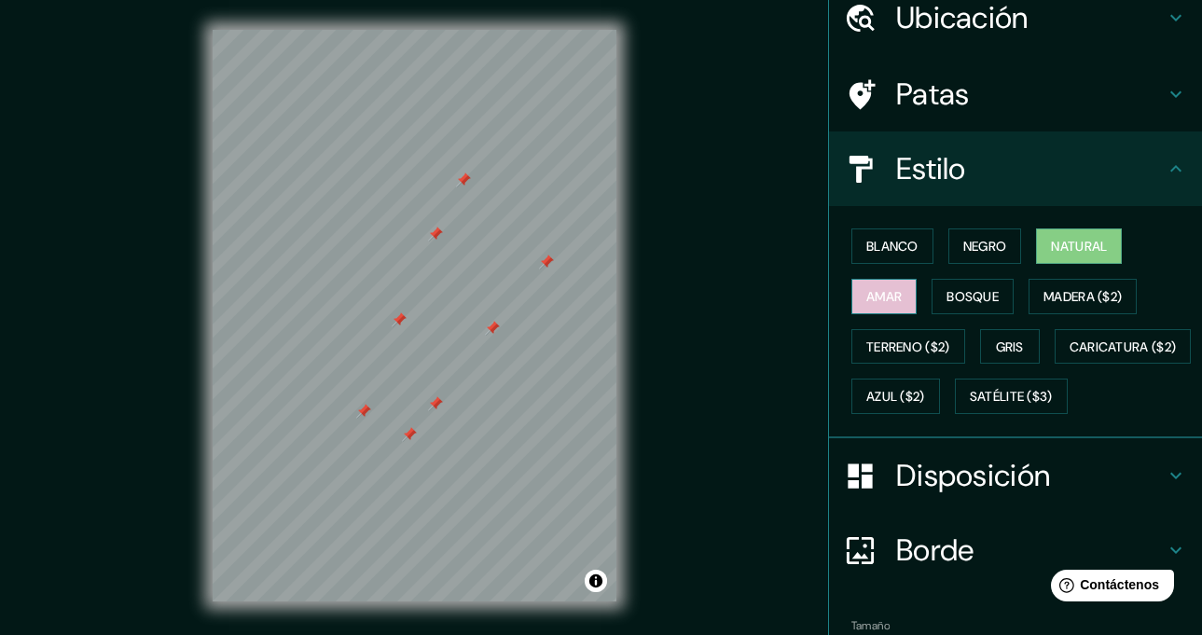
click at [863, 281] on button "Amar" at bounding box center [883, 296] width 65 height 35
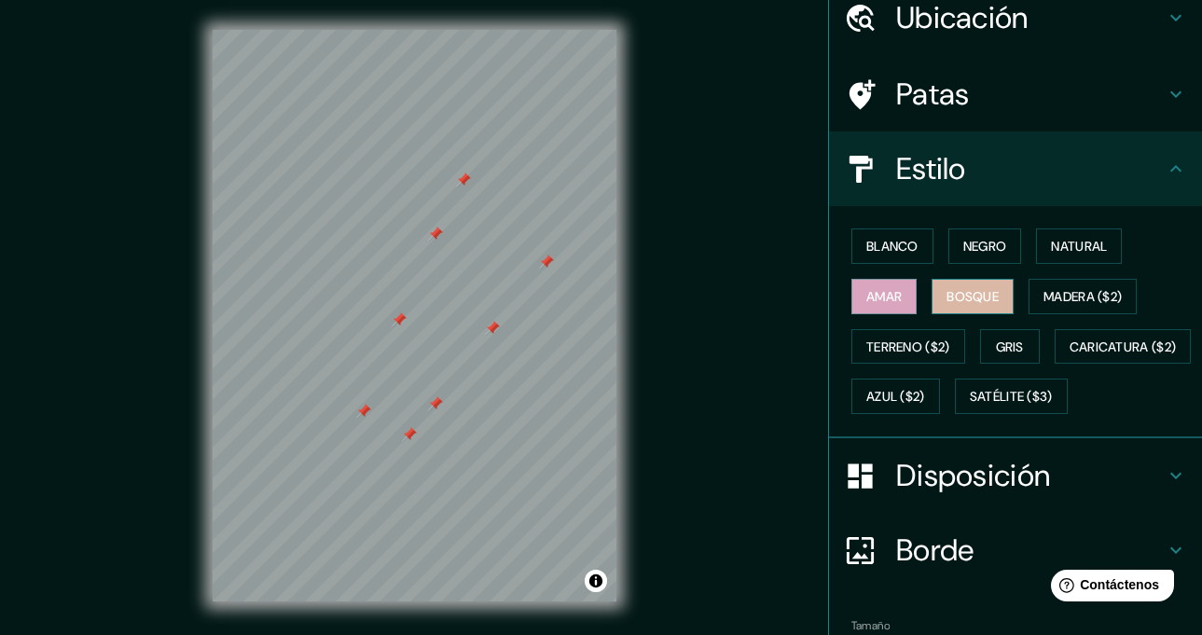
click at [961, 298] on font "Bosque" at bounding box center [972, 296] width 52 height 17
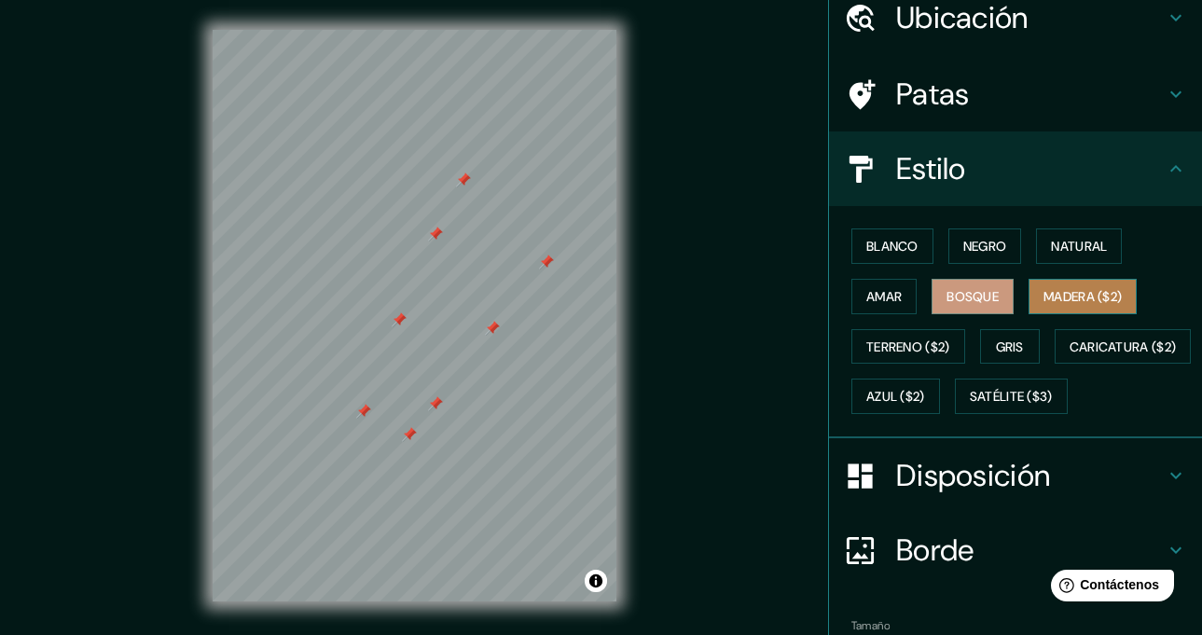
click at [1083, 307] on font "Madera ($2)" at bounding box center [1082, 296] width 78 height 24
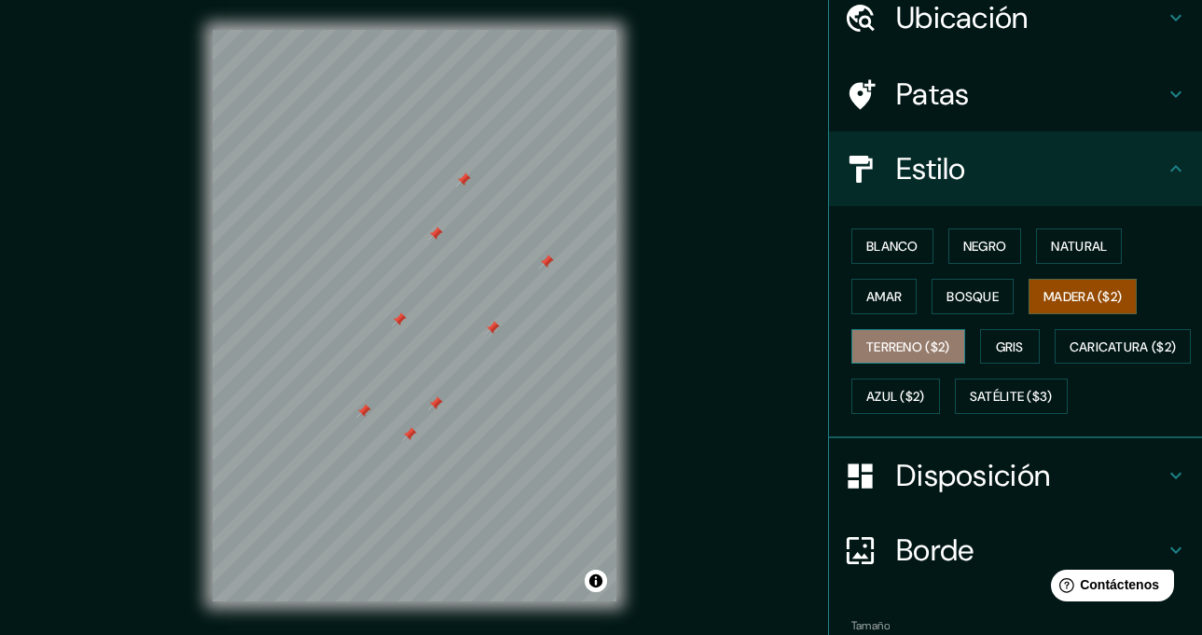
click at [893, 351] on font "Terreno ($2)" at bounding box center [908, 346] width 84 height 17
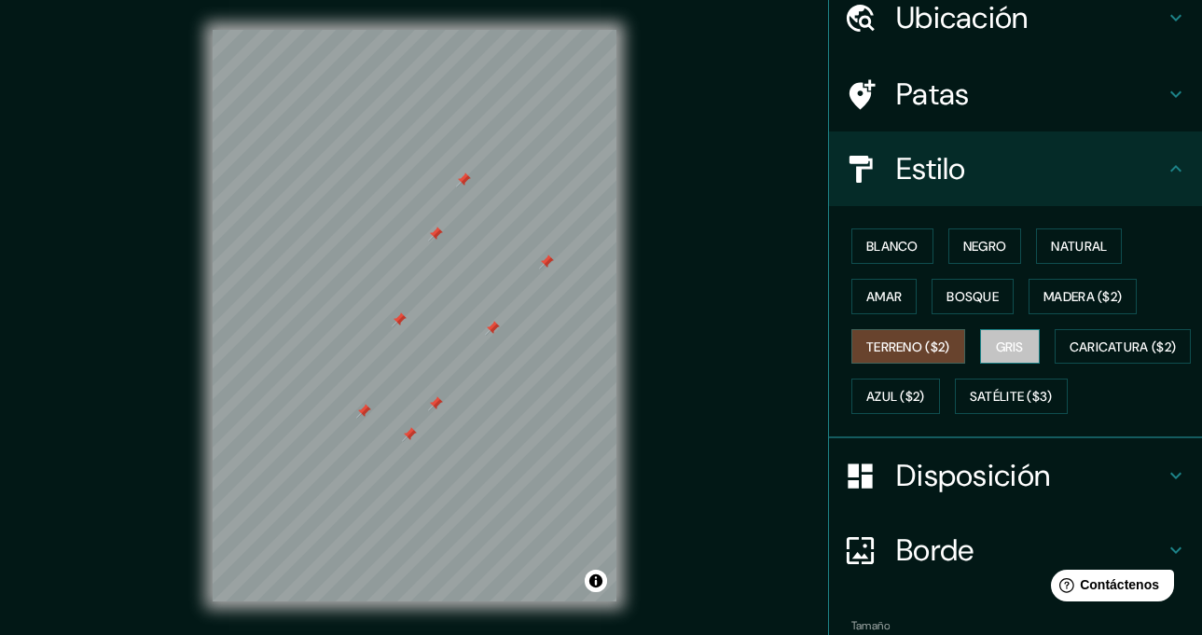
click at [998, 353] on font "Gris" at bounding box center [1010, 346] width 28 height 17
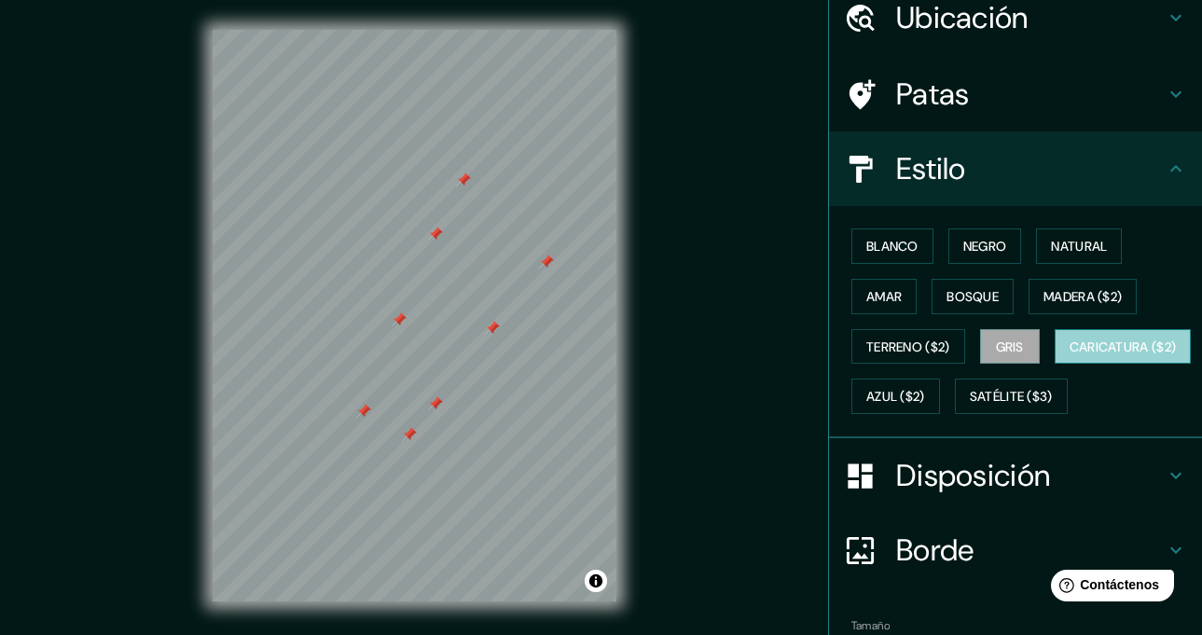
click at [1069, 355] on font "Caricatura ($2)" at bounding box center [1122, 346] width 107 height 17
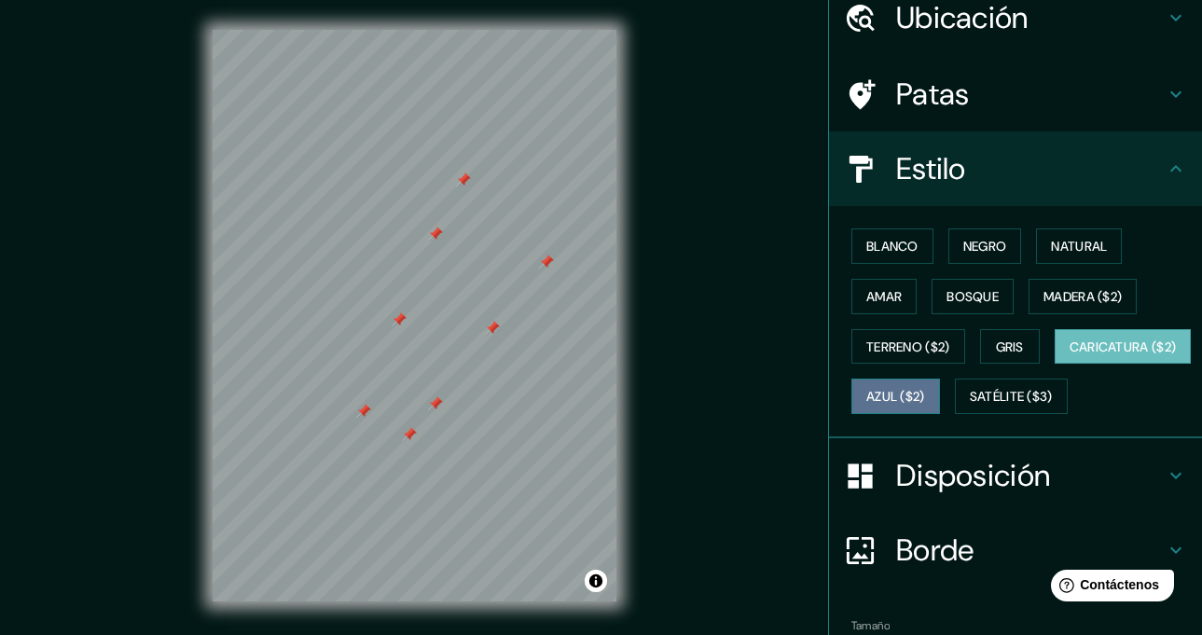
click at [925, 395] on font "Azul ($2)" at bounding box center [895, 397] width 59 height 17
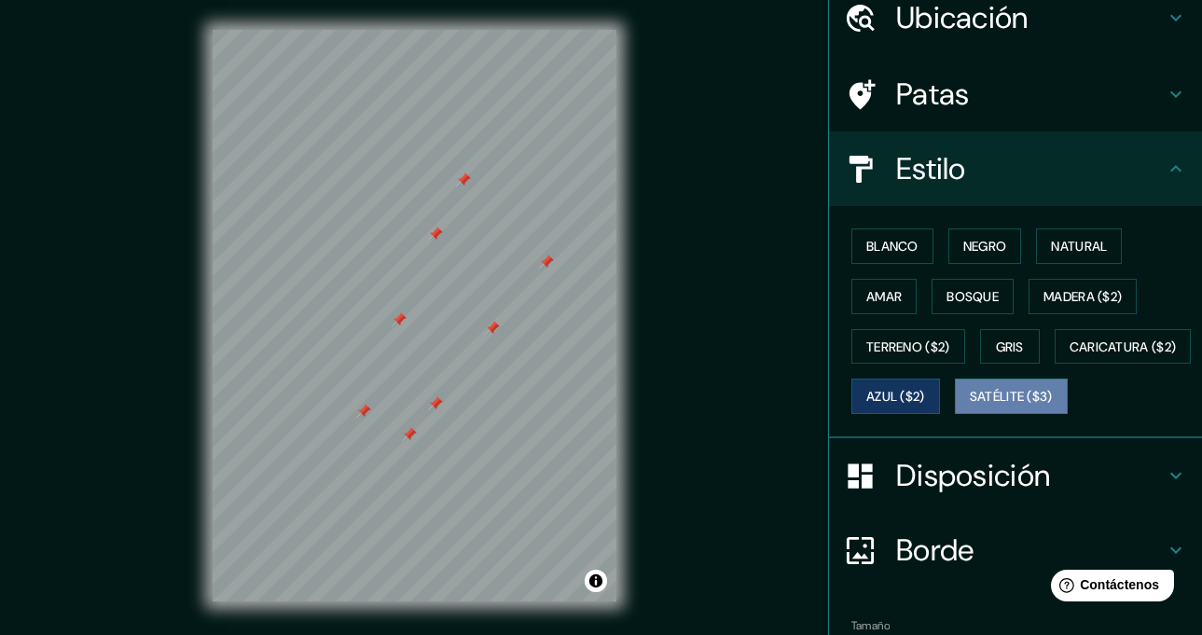
click at [970, 406] on font "Satélite ($3)" at bounding box center [1011, 397] width 83 height 17
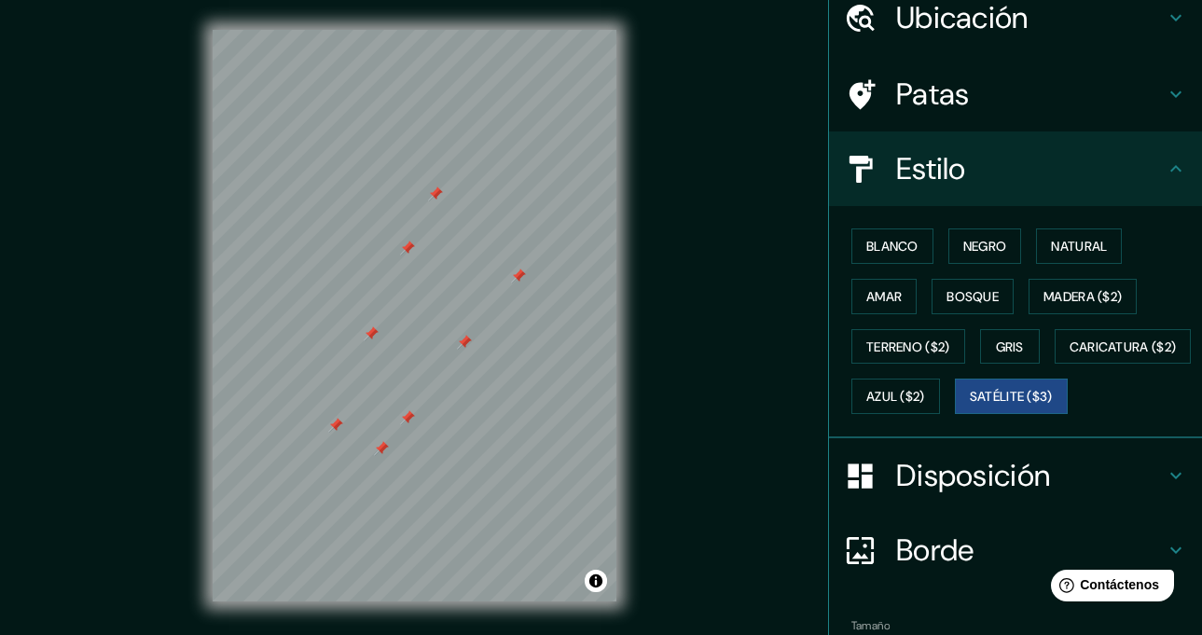
drag, startPoint x: 459, startPoint y: 183, endPoint x: 431, endPoint y: 197, distance: 31.3
click at [431, 197] on div at bounding box center [435, 193] width 15 height 15
click at [925, 386] on font "Azul ($2)" at bounding box center [895, 396] width 59 height 24
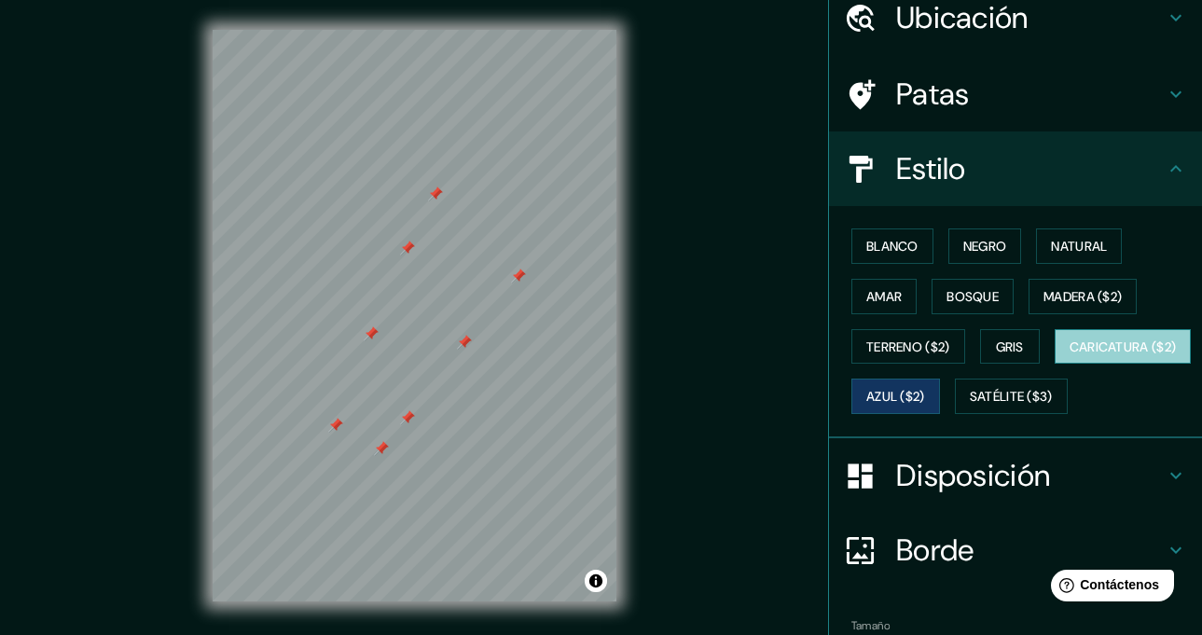
click at [1069, 355] on font "Caricatura ($2)" at bounding box center [1122, 346] width 107 height 17
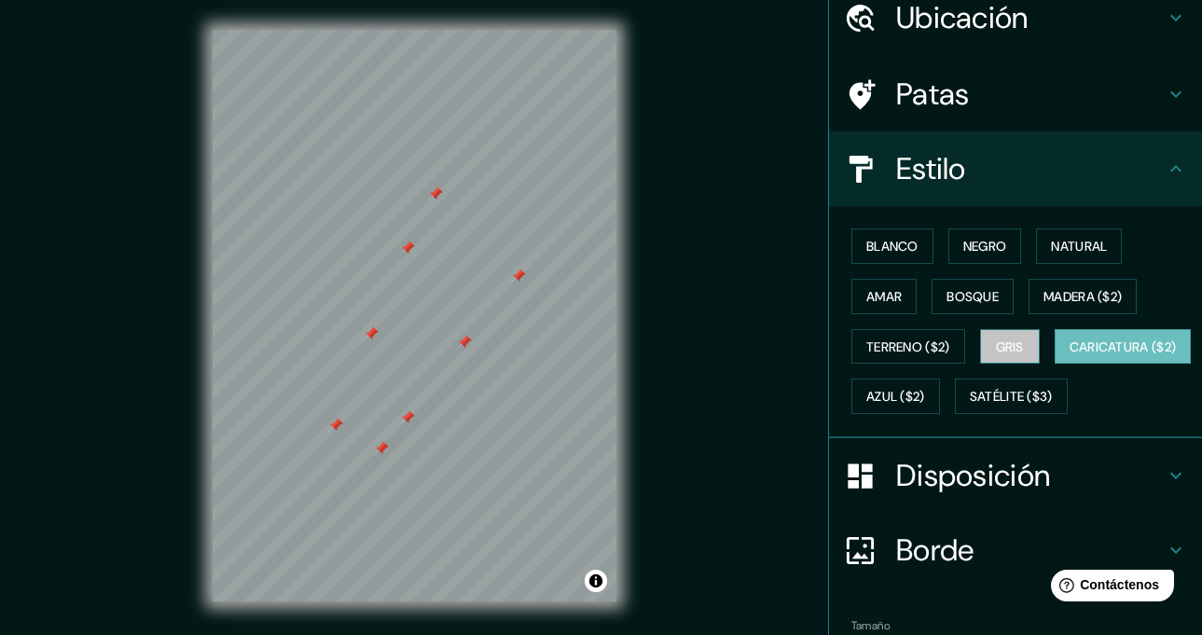
click at [1003, 340] on font "Gris" at bounding box center [1010, 346] width 28 height 17
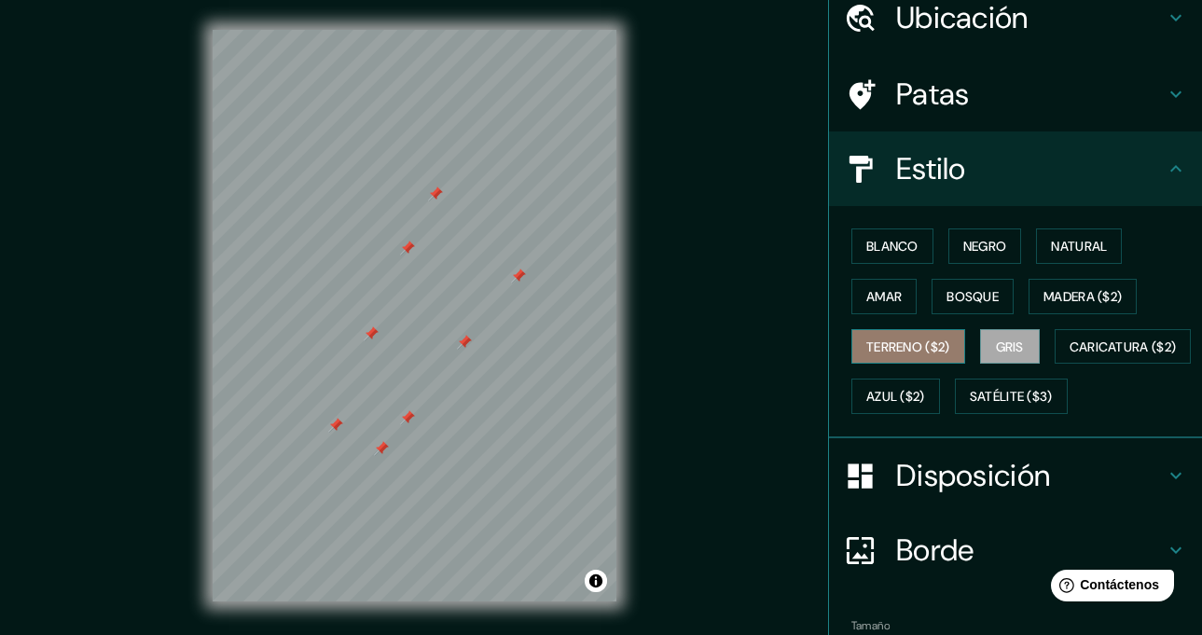
click at [942, 351] on button "Terreno ($2)" at bounding box center [908, 346] width 114 height 35
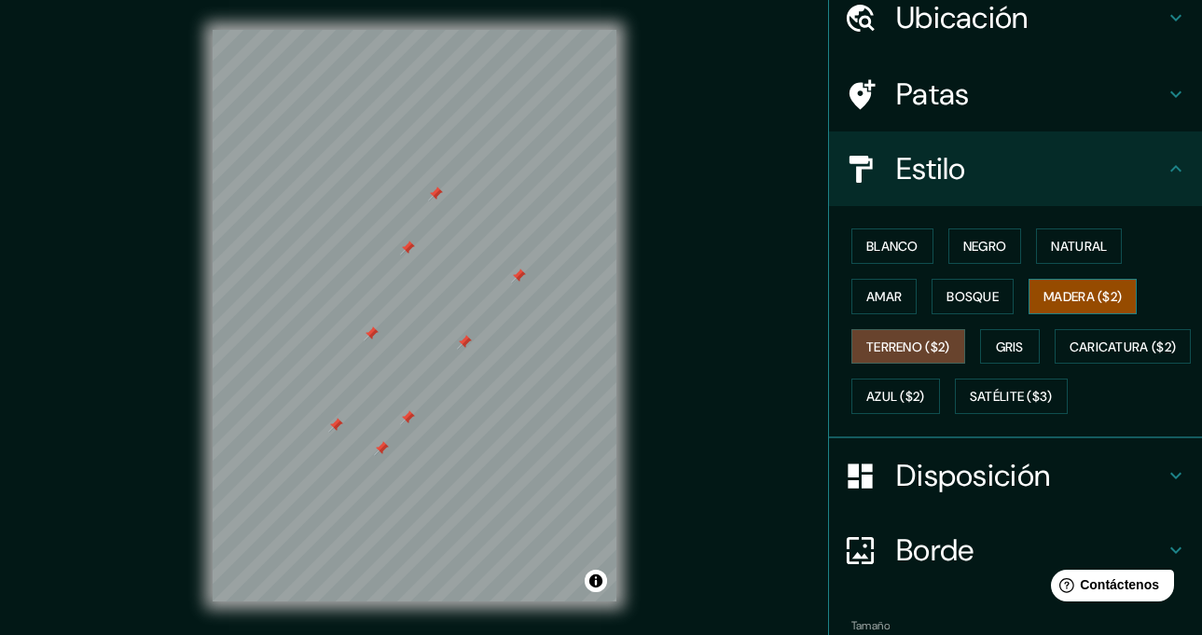
click at [1043, 303] on font "Madera ($2)" at bounding box center [1082, 296] width 78 height 17
click at [980, 288] on font "Bosque" at bounding box center [972, 296] width 52 height 17
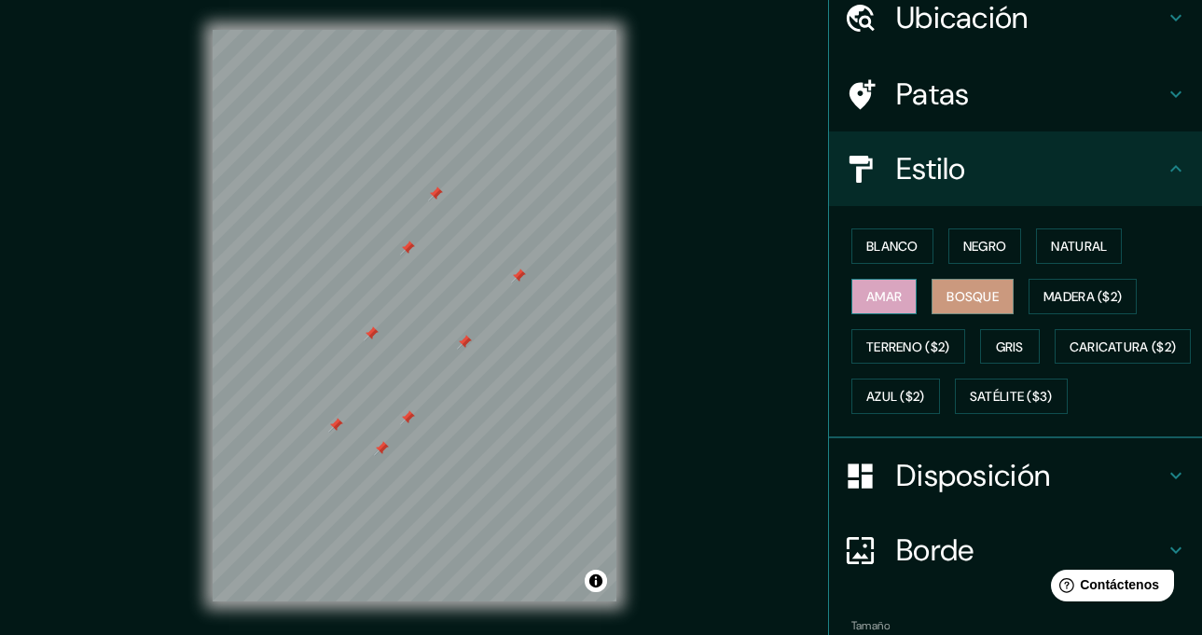
click at [872, 292] on font "Amar" at bounding box center [883, 296] width 35 height 17
click at [1085, 240] on font "Natural" at bounding box center [1079, 246] width 56 height 17
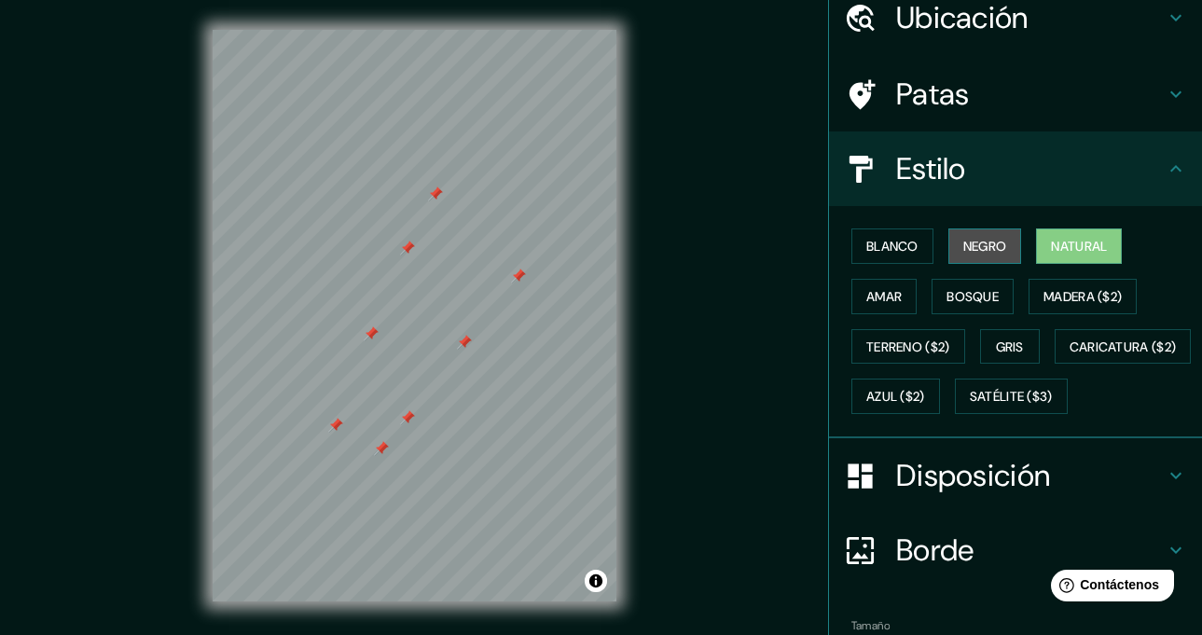
click at [964, 245] on font "Negro" at bounding box center [985, 246] width 44 height 17
click at [1036, 244] on button "Natural" at bounding box center [1079, 245] width 86 height 35
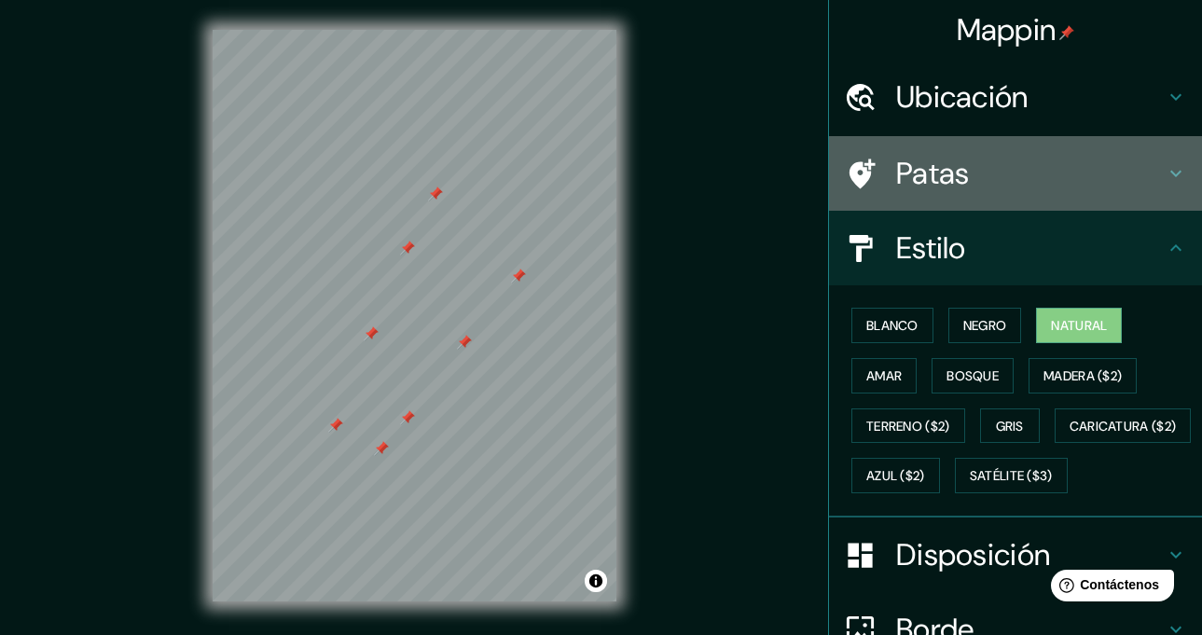
click at [943, 174] on font "Patas" at bounding box center [933, 173] width 74 height 39
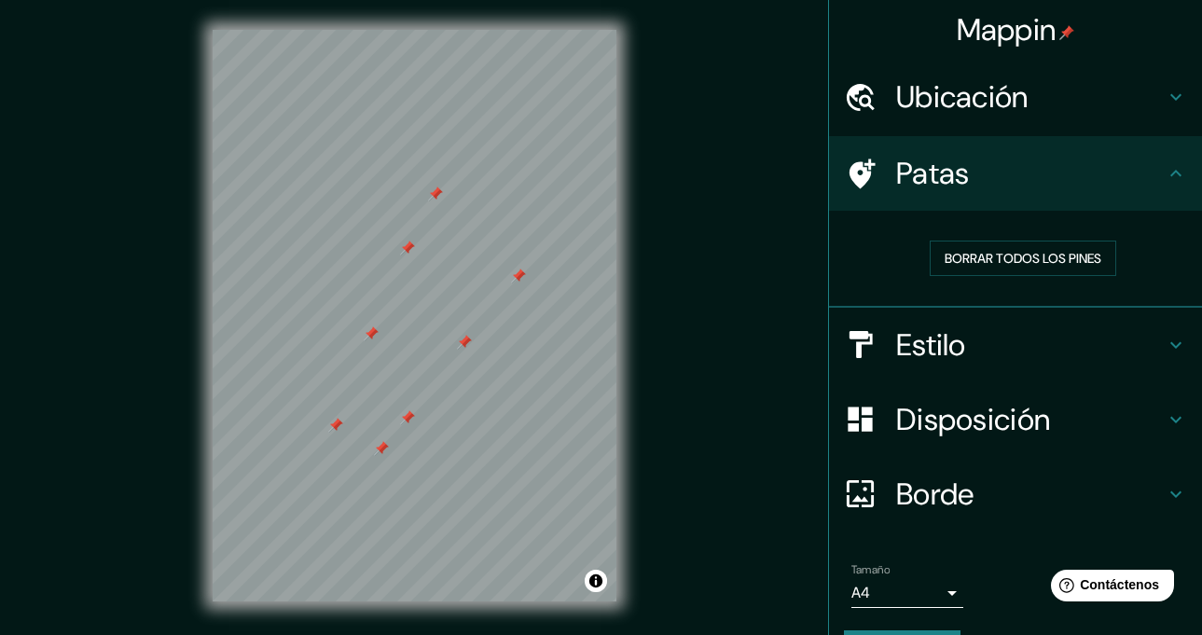
click at [972, 443] on div "Disposición" at bounding box center [1015, 419] width 373 height 75
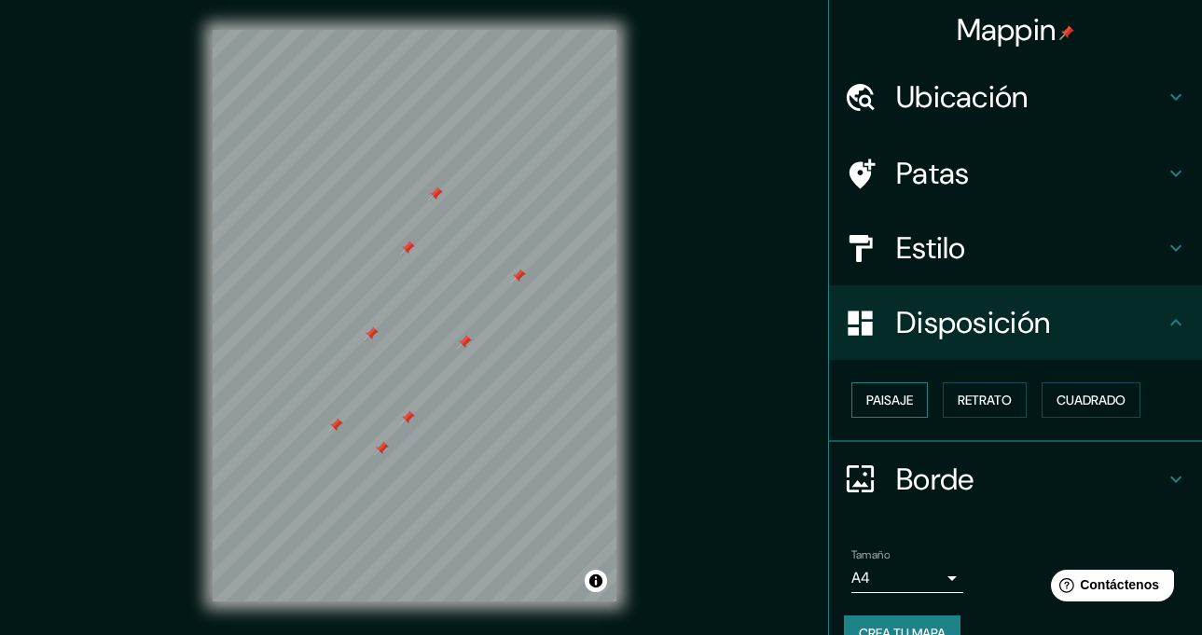
click at [888, 406] on font "Paisaje" at bounding box center [889, 400] width 47 height 17
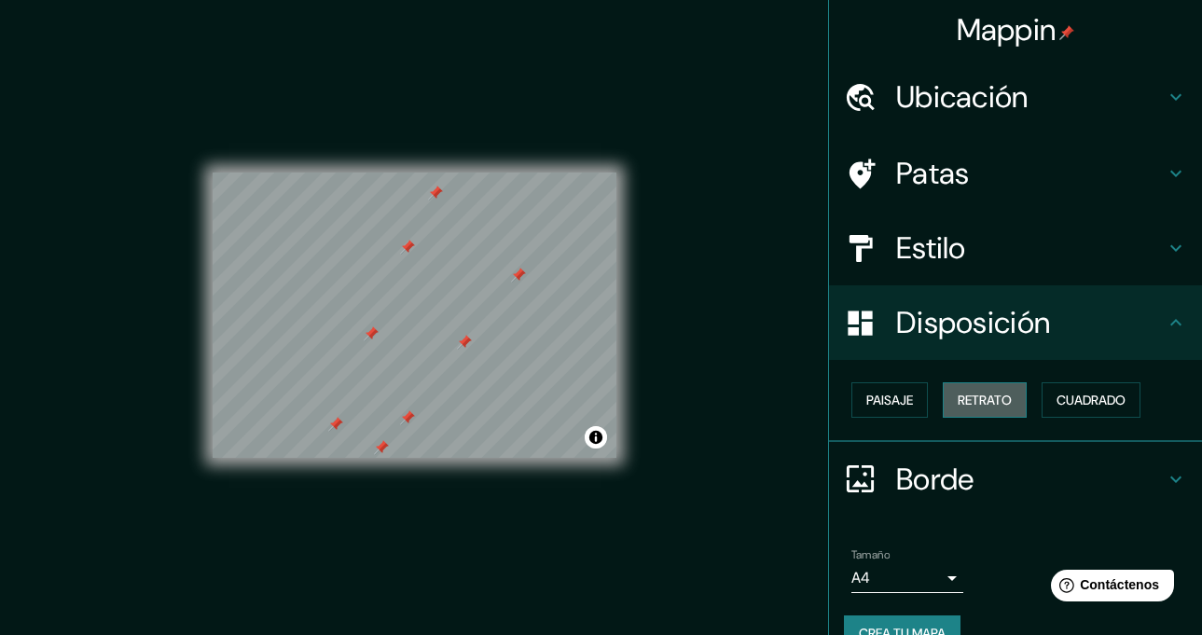
click at [961, 403] on font "Retrato" at bounding box center [984, 400] width 54 height 17
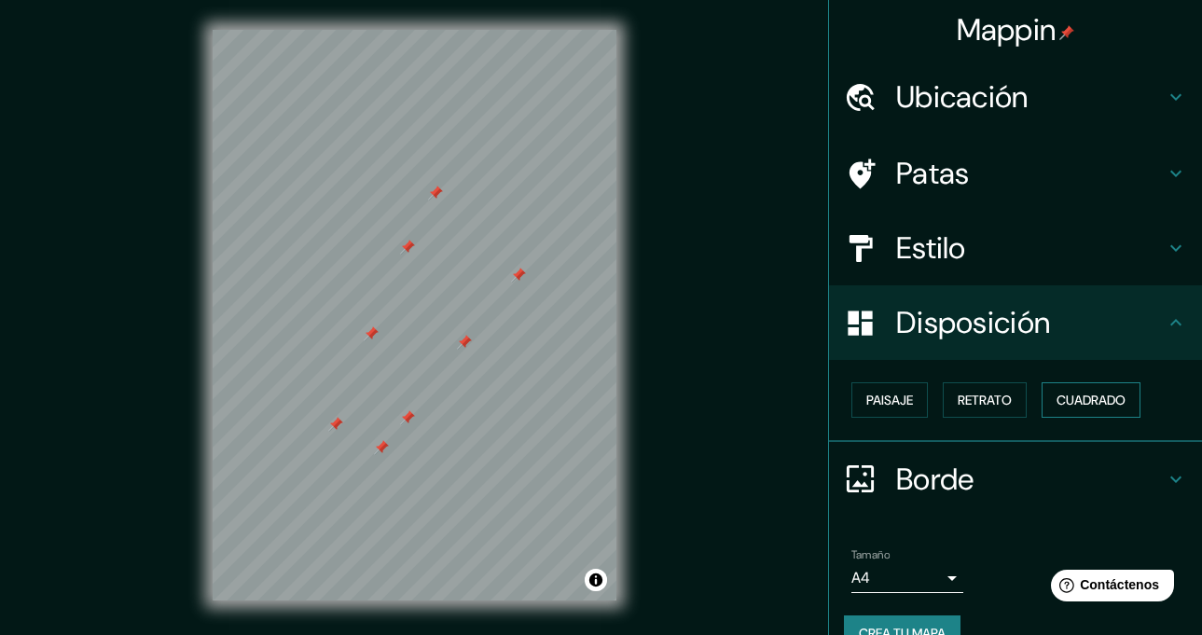
click at [1056, 398] on font "Cuadrado" at bounding box center [1090, 400] width 69 height 17
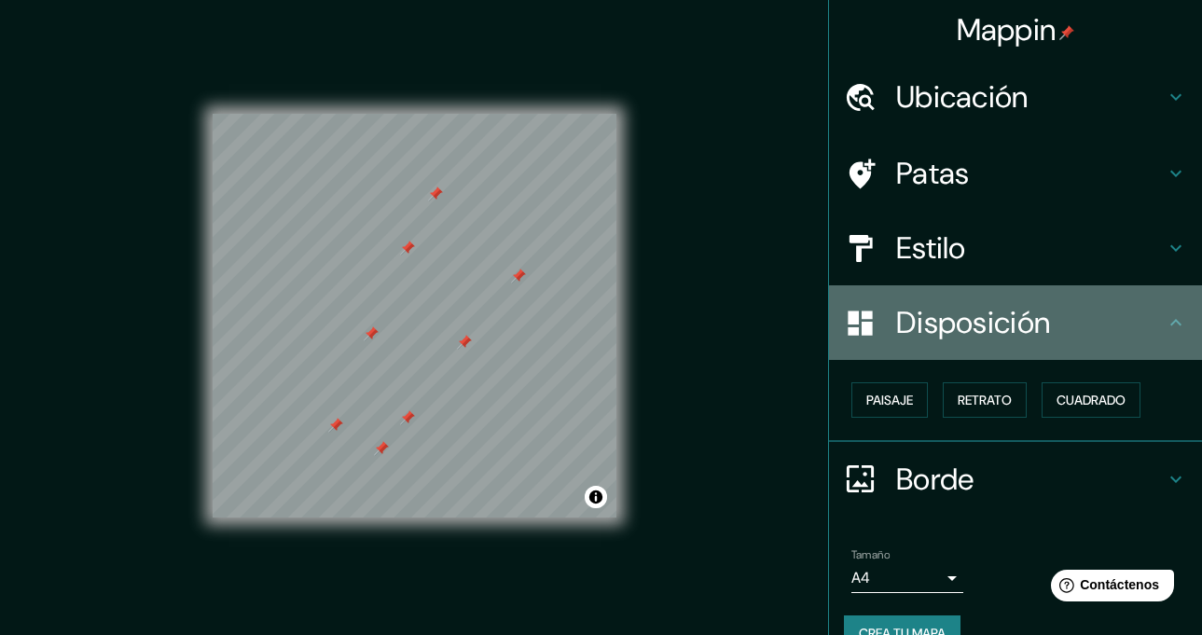
click at [948, 340] on font "Disposición" at bounding box center [973, 322] width 154 height 39
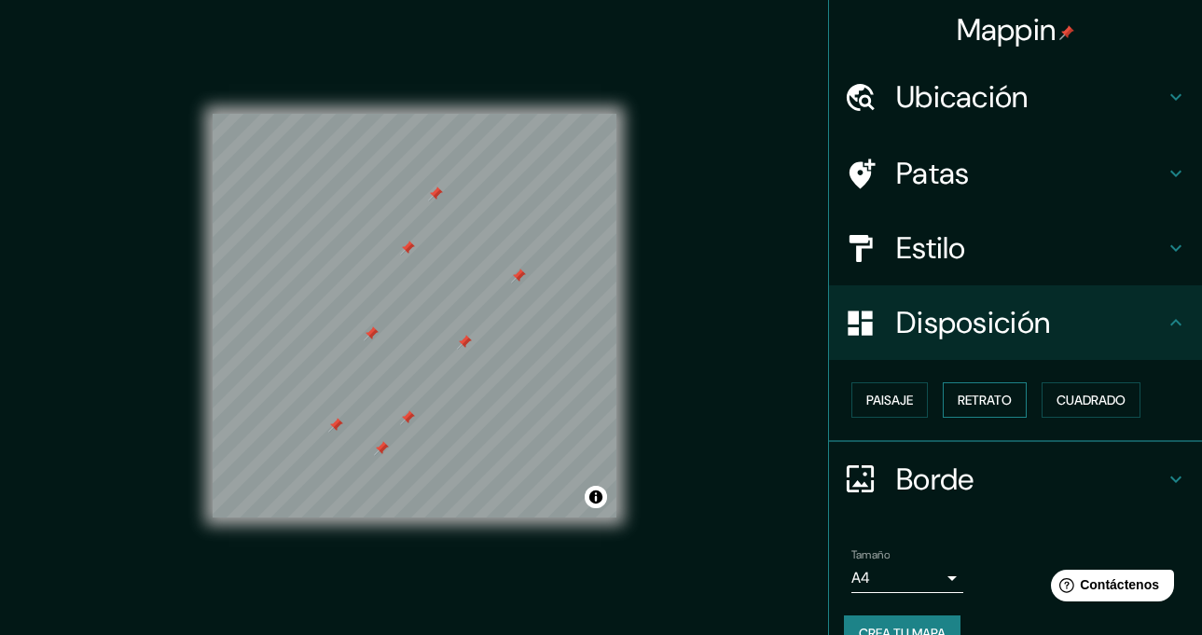
click at [961, 394] on font "Retrato" at bounding box center [984, 400] width 54 height 17
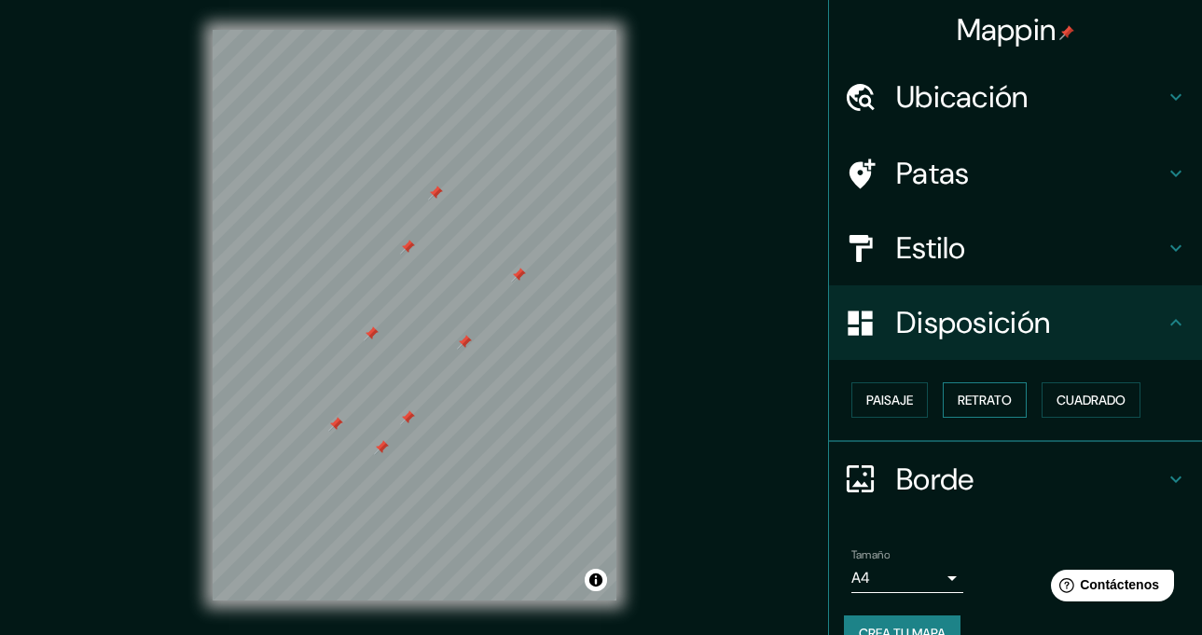
scroll to position [37, 0]
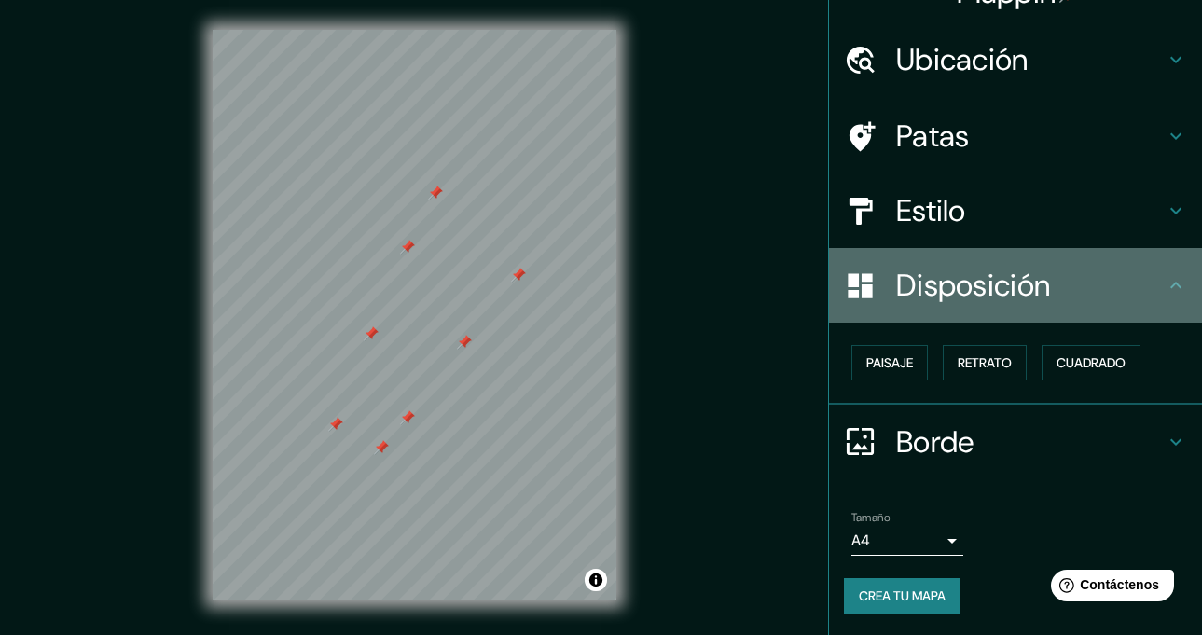
click at [924, 274] on font "Disposición" at bounding box center [973, 285] width 154 height 39
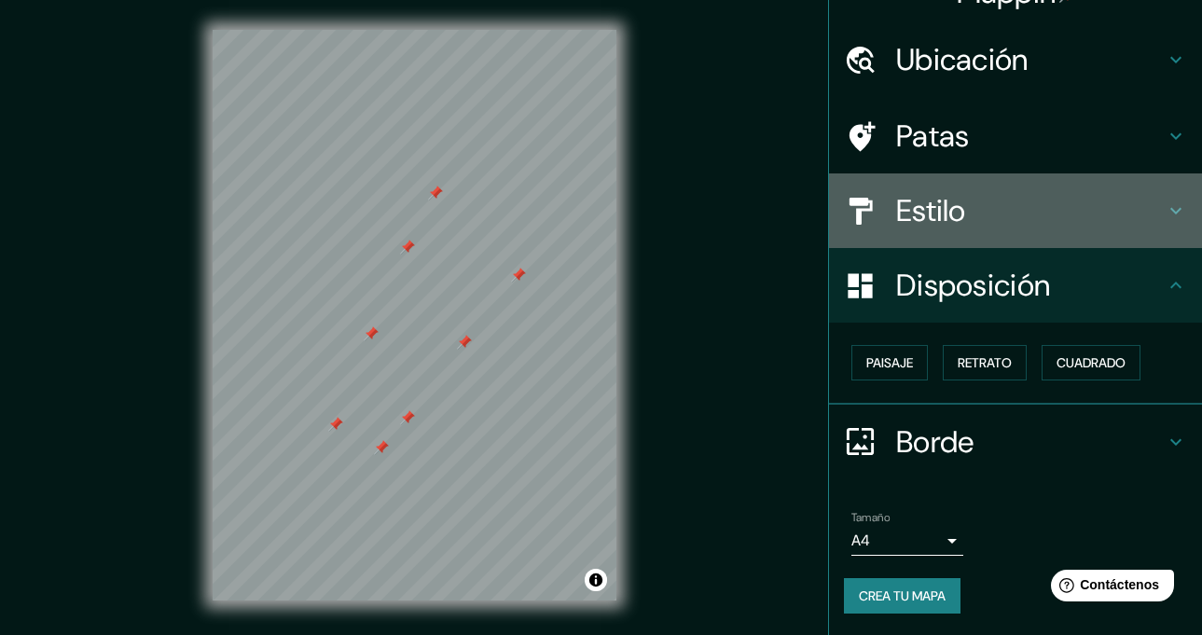
click at [958, 201] on h4 "Estilo" at bounding box center [1030, 210] width 268 height 37
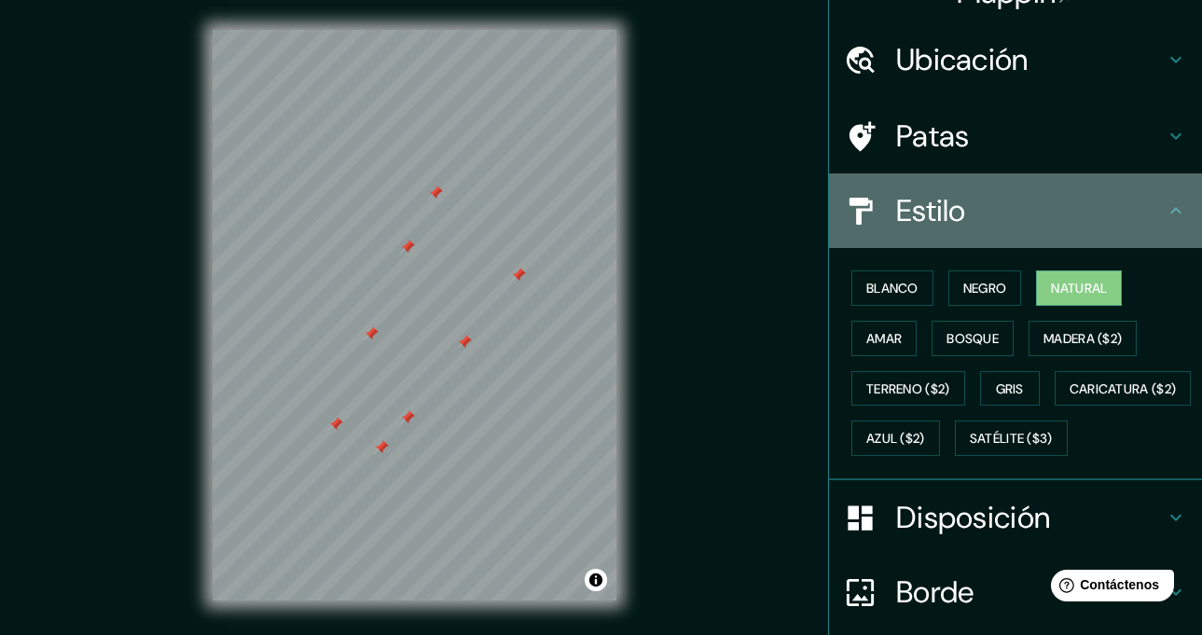
click at [958, 201] on h4 "Estilo" at bounding box center [1030, 210] width 268 height 37
click at [1169, 208] on icon at bounding box center [1175, 211] width 22 height 22
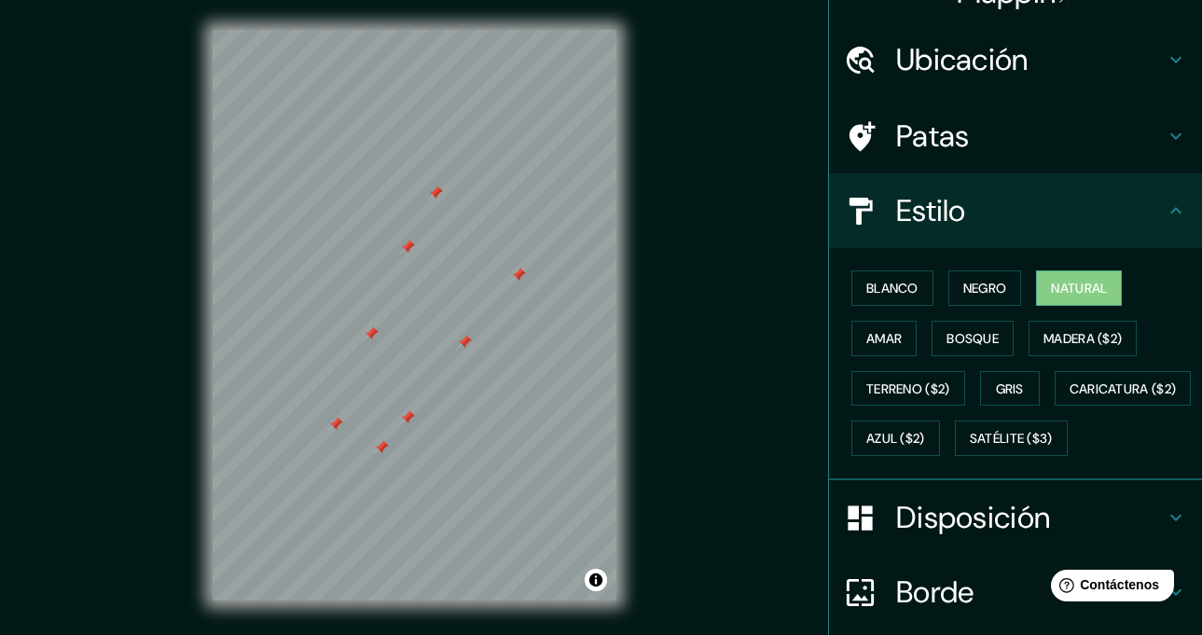
click at [1164, 215] on icon at bounding box center [1175, 211] width 22 height 22
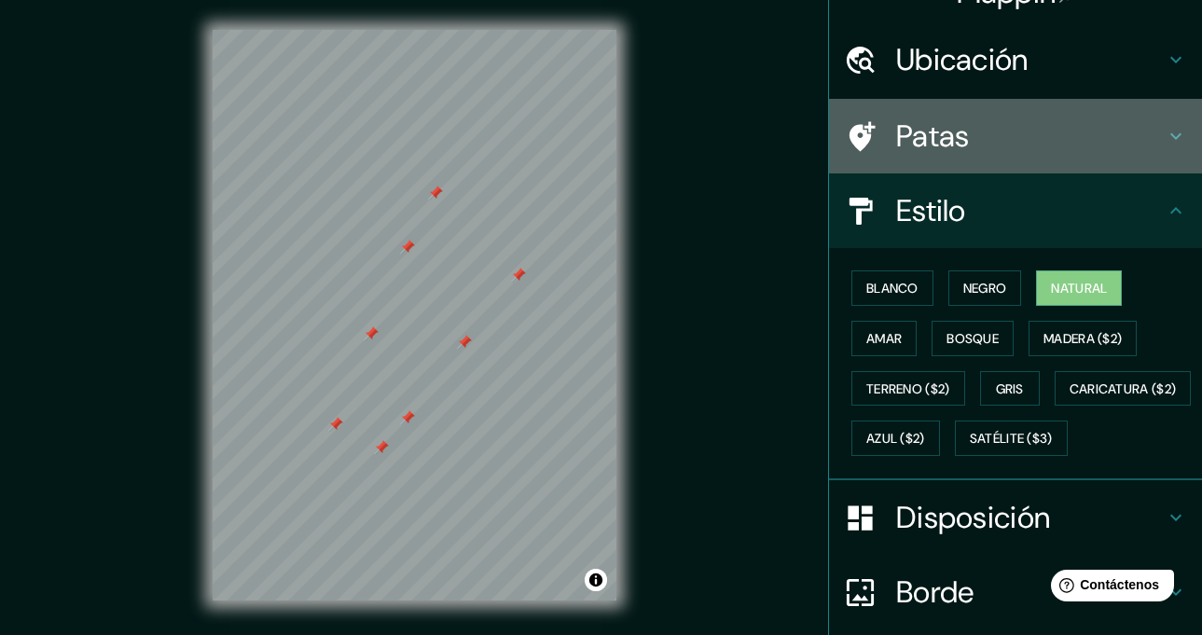
click at [1089, 159] on div "Patas" at bounding box center [1015, 136] width 373 height 75
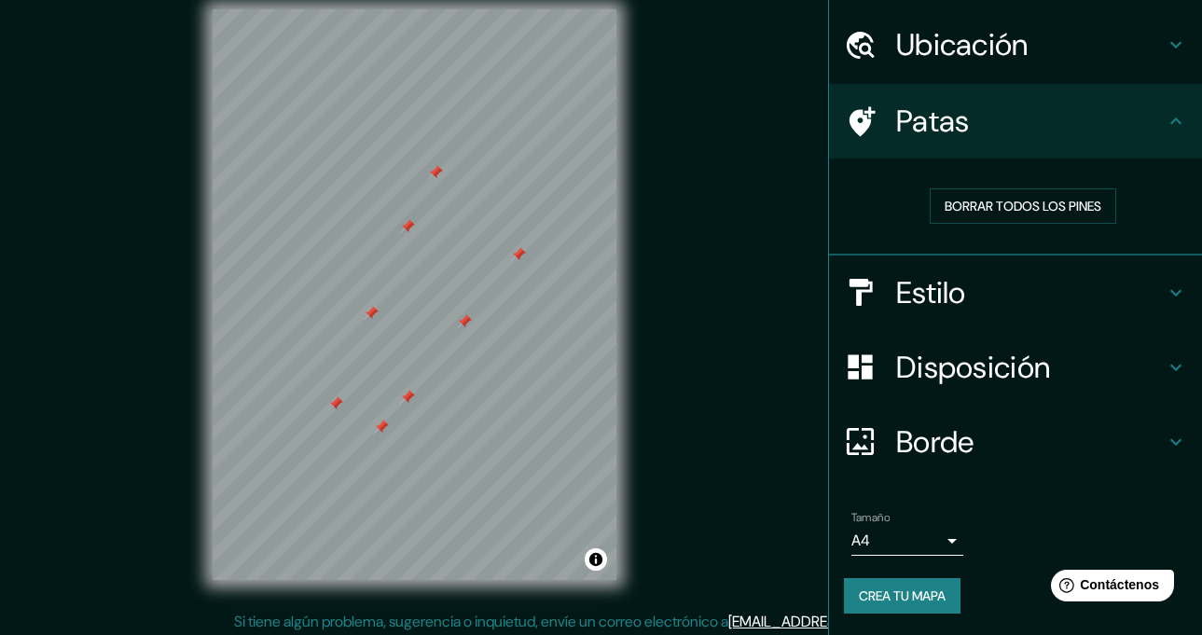
scroll to position [26, 0]
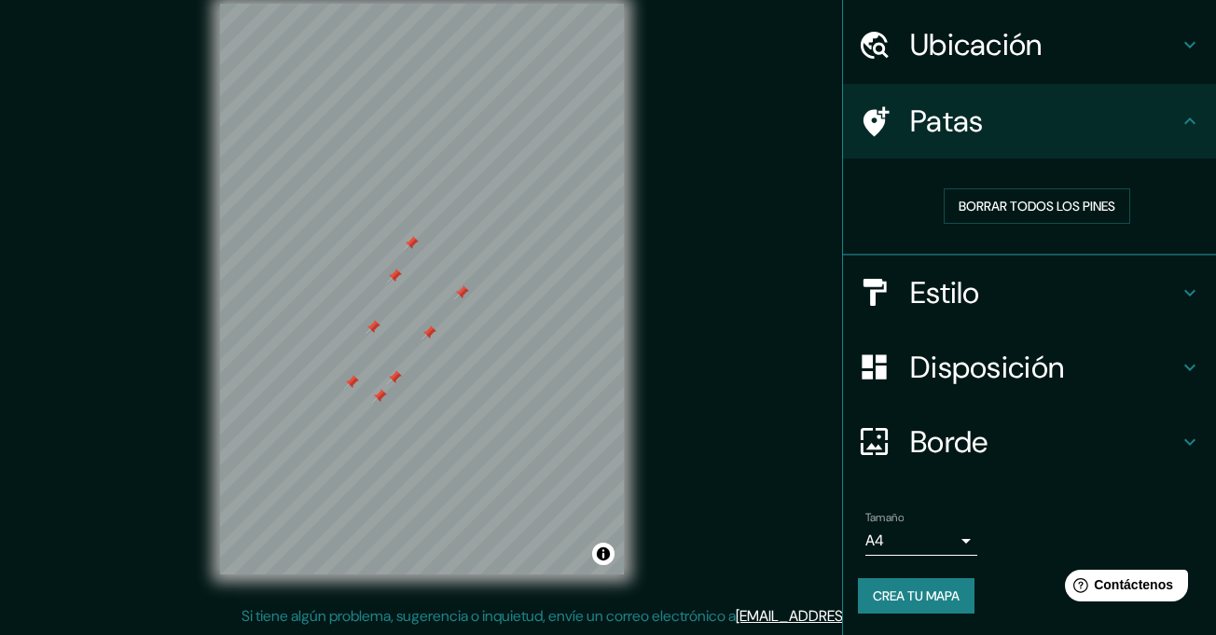
click at [927, 543] on body "Mappin Ubicación [GEOGRAPHIC_DATA], [GEOGRAPHIC_DATA], [GEOGRAPHIC_DATA] [GEOGR…" at bounding box center [608, 291] width 1216 height 635
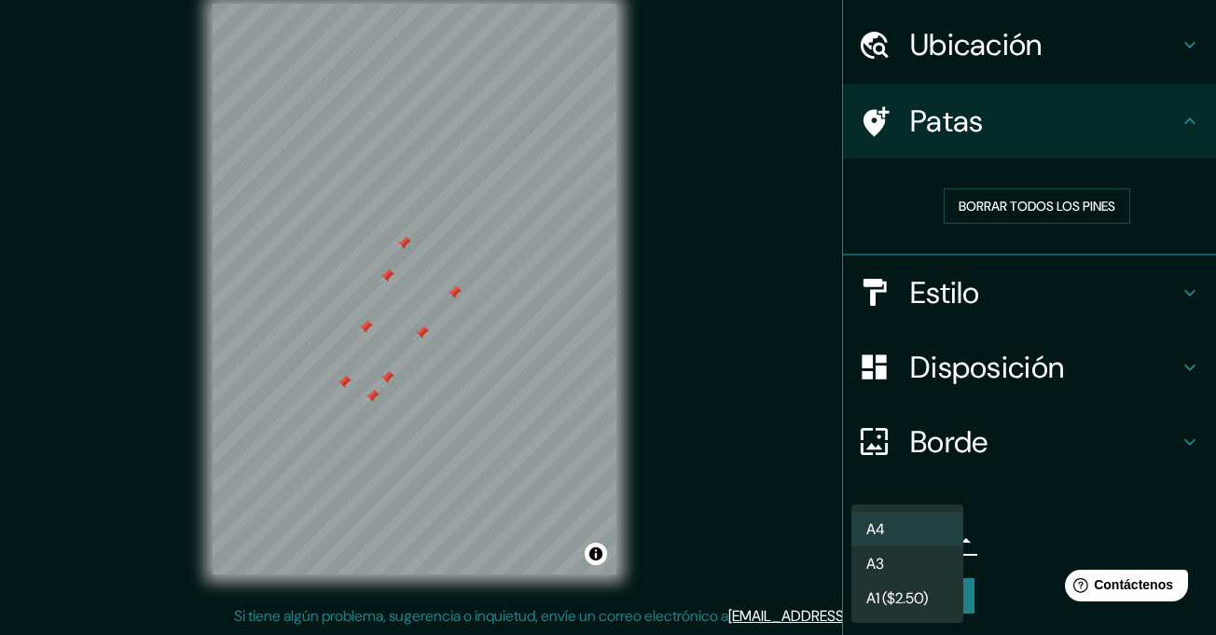
click at [1007, 517] on div at bounding box center [608, 317] width 1216 height 635
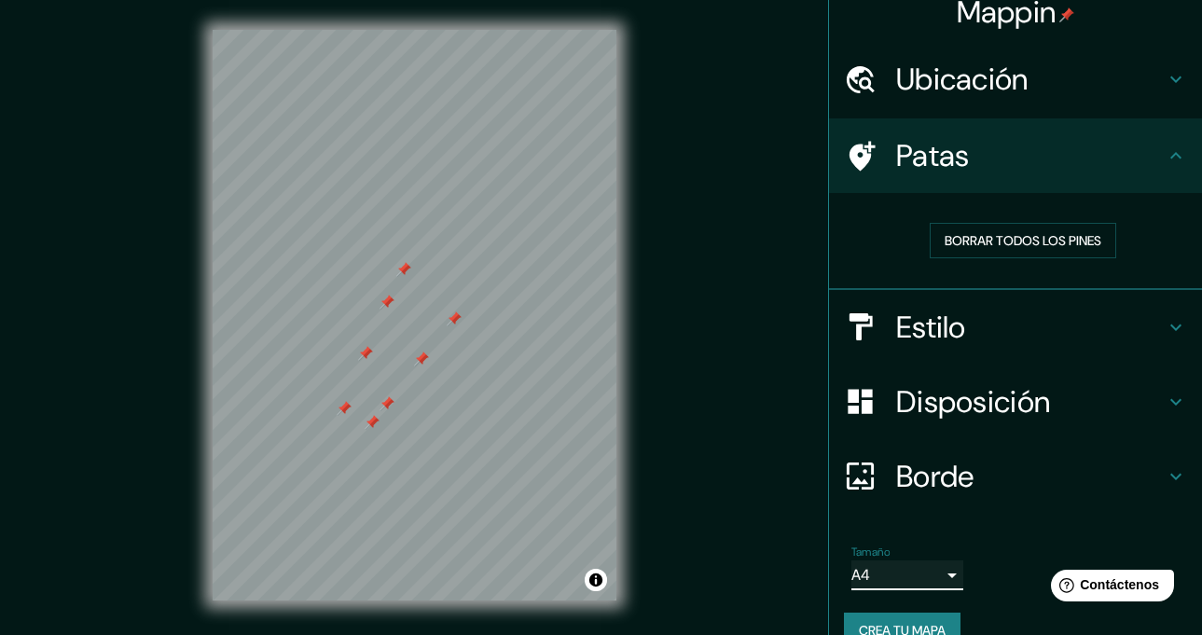
scroll to position [0, 0]
